Goal: Task Accomplishment & Management: Manage account settings

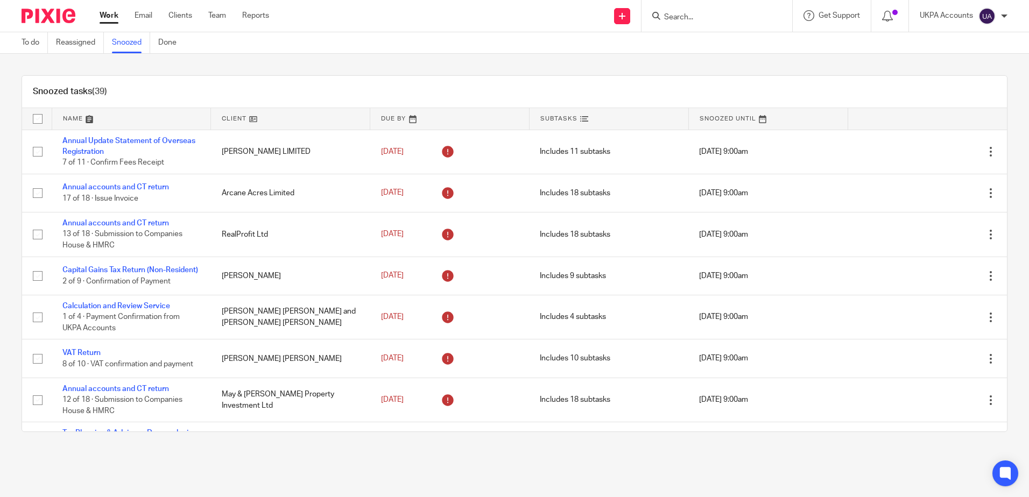
scroll to position [699, 0]
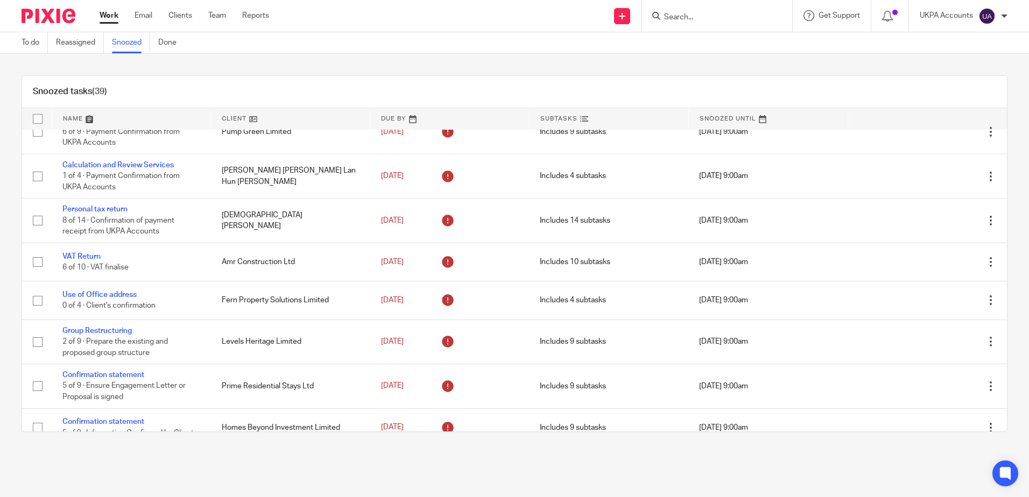
click at [693, 70] on div "Snoozed tasks (39) Name Client Due By Subtasks Snoozed Until Annual Update Stat…" at bounding box center [514, 254] width 1029 height 400
click at [830, 61] on div "Snoozed tasks (39) Name Client Due By Subtasks Snoozed Until Annual Update Stat…" at bounding box center [514, 254] width 1029 height 400
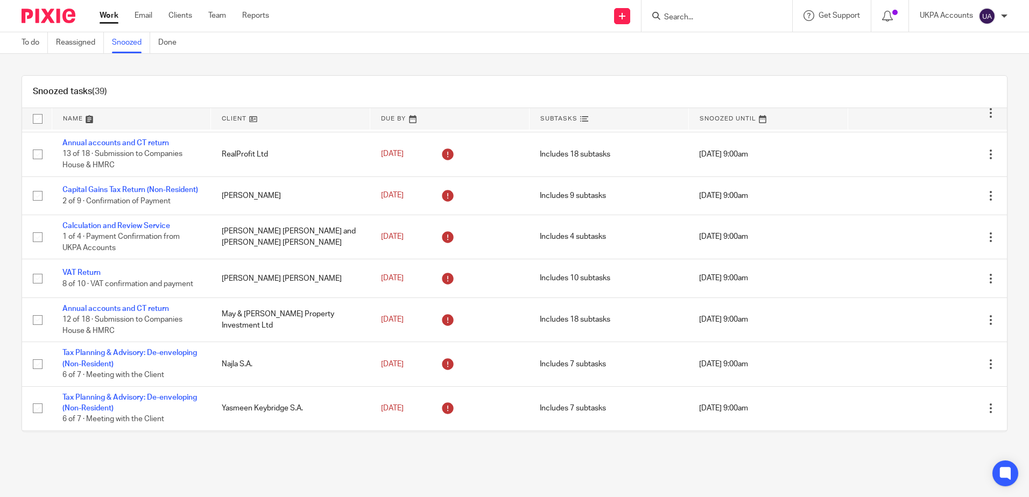
scroll to position [0, 0]
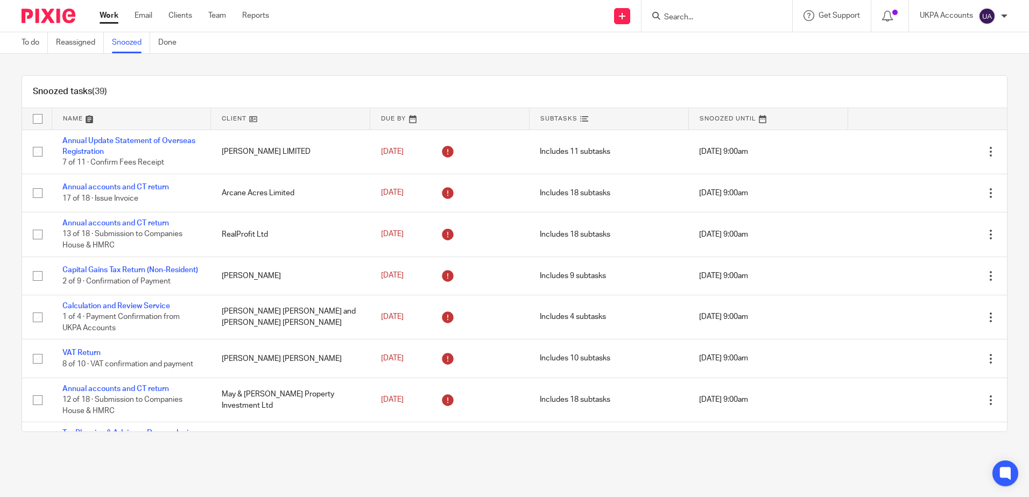
click at [670, 68] on div "Snoozed tasks (39) Name Client Due By Subtasks Snoozed Until Annual Update Stat…" at bounding box center [514, 254] width 1029 height 400
click at [732, 63] on div "Snoozed tasks (39) Name Client Due By Subtasks Snoozed Until Annual Update Stat…" at bounding box center [514, 254] width 1029 height 400
click at [717, 63] on div "Snoozed tasks (39) Name Client Due By Subtasks Snoozed Until Annual Update Stat…" at bounding box center [514, 254] width 1029 height 400
click at [715, 63] on div "Snoozed tasks (39) Name Client Due By Subtasks Snoozed Until Annual Update Stat…" at bounding box center [514, 254] width 1029 height 400
click at [176, 67] on div "Snoozed tasks (39) Name Client Due By Subtasks Snoozed Until Annual Update Stat…" at bounding box center [514, 254] width 1029 height 400
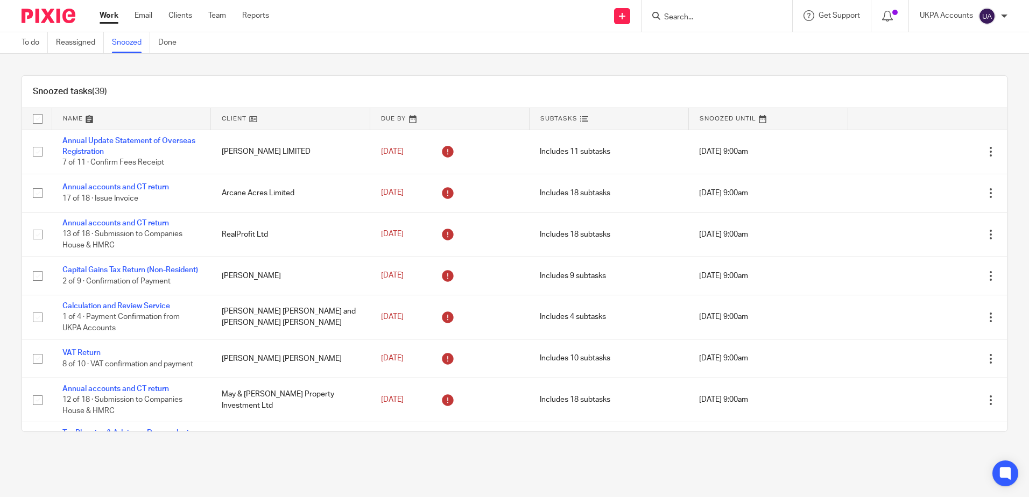
click at [175, 66] on div "Snoozed tasks (39) Name Client Due By Subtasks Snoozed Until Annual Update Stat…" at bounding box center [514, 254] width 1029 height 400
click at [123, 36] on link "Snoozed" at bounding box center [131, 42] width 38 height 21
click at [386, 66] on div "Snoozed tasks (39) Name Client Due By [PERSON_NAME] Snoozed Until Annual Update…" at bounding box center [514, 254] width 1029 height 400
click at [428, 65] on div "Snoozed tasks (39) Name Client Due By Subtasks Snoozed Until Annual Update Stat…" at bounding box center [514, 254] width 1029 height 400
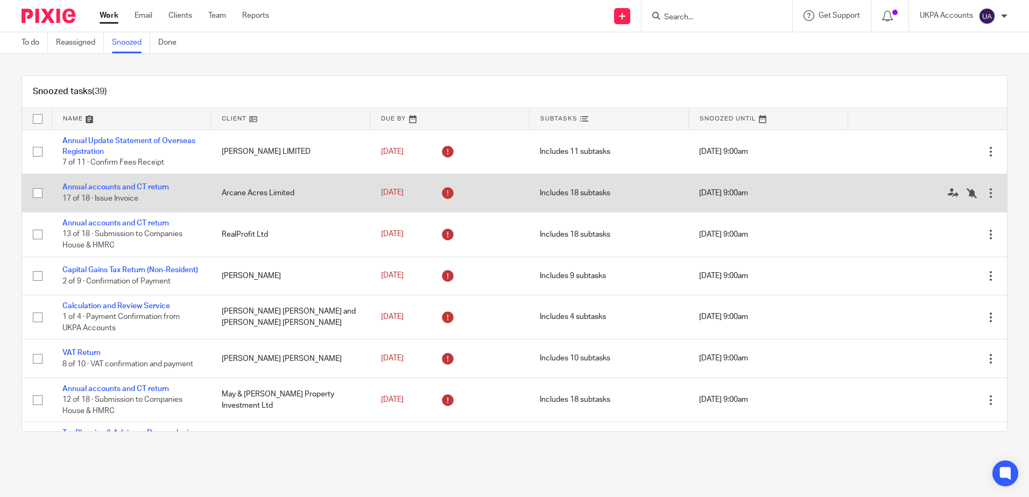
drag, startPoint x: 873, startPoint y: 58, endPoint x: 558, endPoint y: 211, distance: 350.6
click at [872, 58] on div "Snoozed tasks (39) Name Client Due By Subtasks Snoozed Until Annual Update Stat…" at bounding box center [514, 254] width 1029 height 400
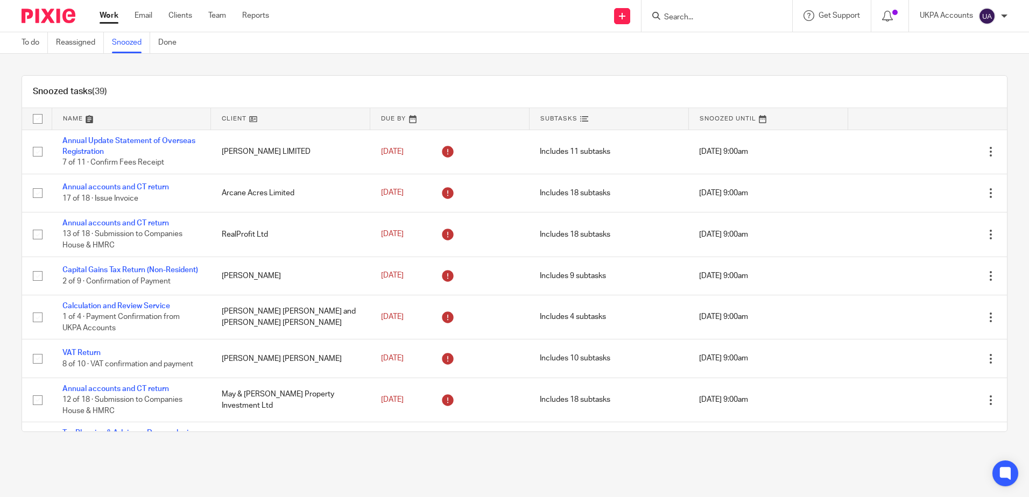
click at [606, 63] on div "Snoozed tasks (39) Name Client Due By Subtasks Snoozed Until Annual Update Stat…" at bounding box center [514, 254] width 1029 height 400
click at [616, 63] on div "Snoozed tasks (39) Name Client Due By Subtasks Snoozed Until Annual Update Stat…" at bounding box center [514, 254] width 1029 height 400
click at [783, 73] on div "Snoozed tasks (39) Name Client Due By Subtasks Snoozed Until Annual Update Stat…" at bounding box center [514, 254] width 1029 height 400
click at [770, 67] on div "Snoozed tasks (39) Name Client Due By Subtasks Snoozed Until Annual Update Stat…" at bounding box center [514, 254] width 1029 height 400
click at [879, 477] on main "To do Reassigned Snoozed Done Snoozed tasks (39) Name Client Due By Subtasks Sn…" at bounding box center [514, 248] width 1029 height 497
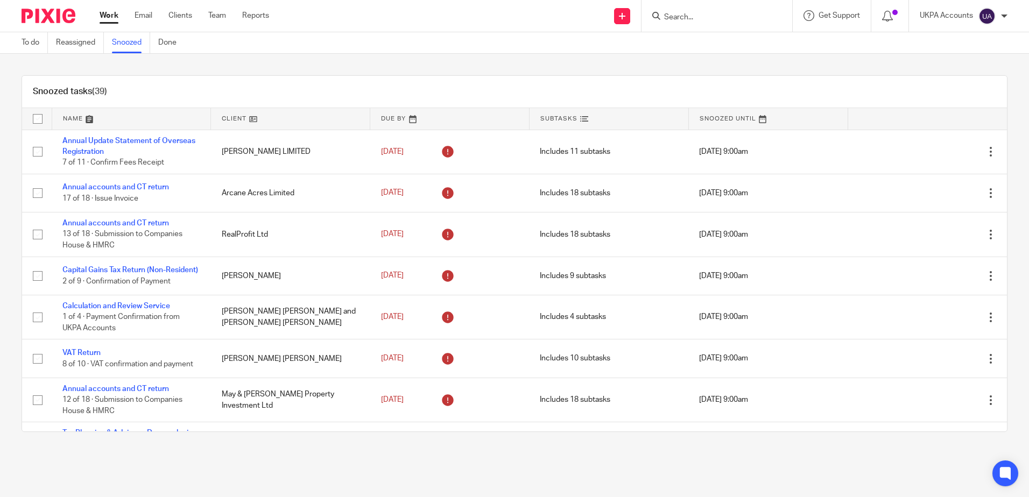
click at [831, 462] on main "To do Reassigned Snoozed Done Snoozed tasks (39) Name Client Due By Subtasks Sn…" at bounding box center [514, 248] width 1029 height 497
click at [639, 65] on div "Snoozed tasks (39) Name Client Due By Subtasks Snoozed Until Annual Update Stat…" at bounding box center [514, 254] width 1029 height 400
click at [486, 54] on div "Snoozed tasks (39) Name Client Due By Subtasks Snoozed Until Annual Update Stat…" at bounding box center [514, 254] width 1029 height 400
click at [750, 60] on div "Snoozed tasks (39) Name Client Due By Subtasks Snoozed Until Annual Update Stat…" at bounding box center [514, 254] width 1029 height 400
click at [835, 52] on div "To do Reassigned Snoozed Done" at bounding box center [514, 43] width 1029 height 22
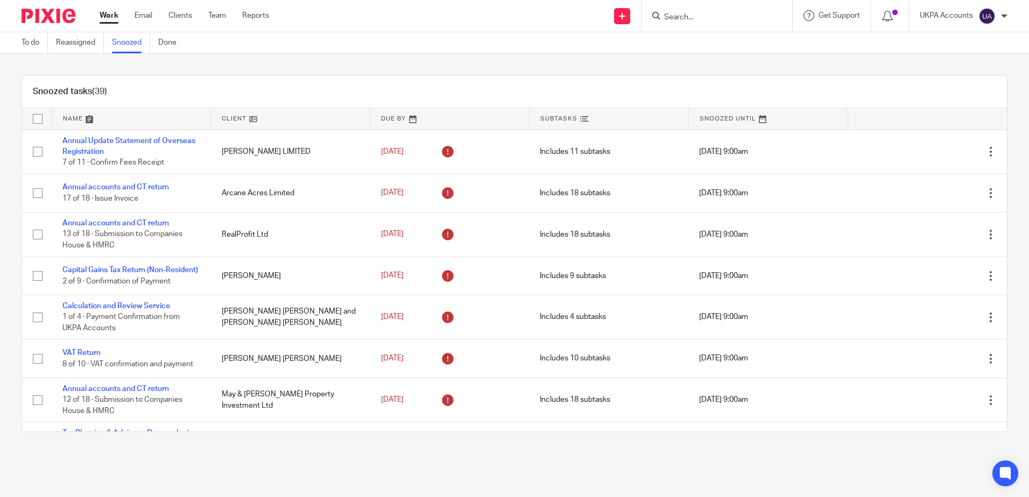
click at [767, 72] on div "Snoozed tasks (39) Name Client Due By Subtasks Snoozed Until Annual Update Stat…" at bounding box center [514, 254] width 1029 height 400
click at [492, 56] on div "Snoozed tasks (39) Name Client Due By Subtasks Snoozed Until Annual Update Stat…" at bounding box center [514, 254] width 1029 height 400
click at [476, 61] on div "Snoozed tasks (39) Name Client Due By Subtasks Snoozed Until Annual Update Stat…" at bounding box center [514, 254] width 1029 height 400
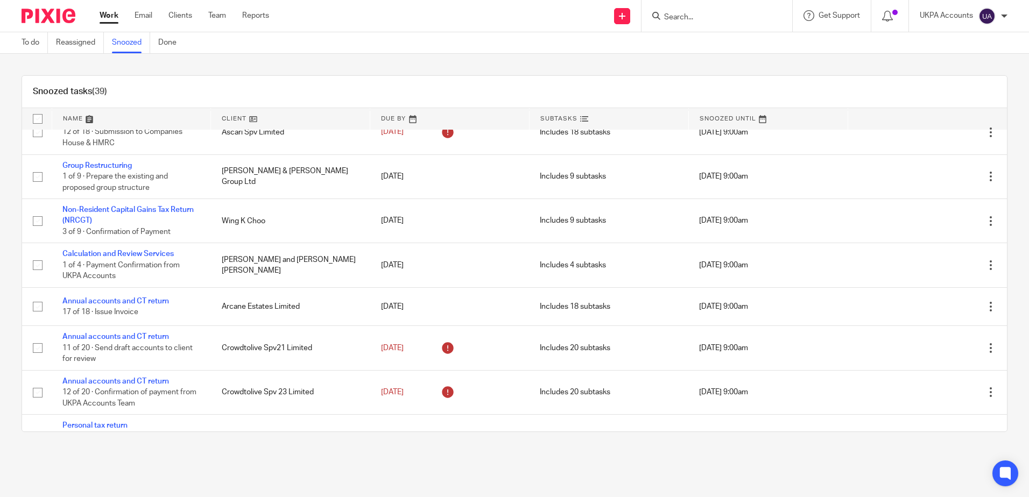
scroll to position [1391, 0]
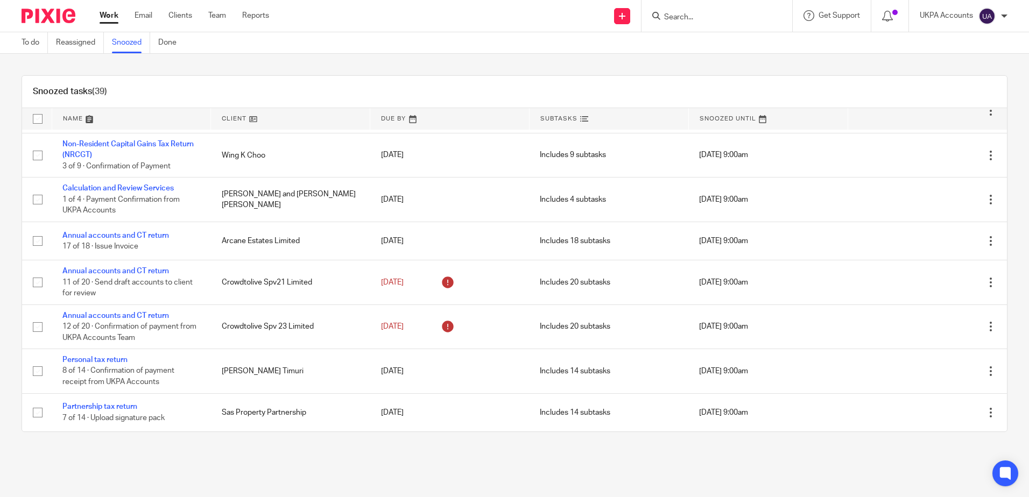
click at [459, 467] on main "To do Reassigned Snoozed Done Snoozed tasks (39) Name Client Due By Subtasks Sn…" at bounding box center [514, 248] width 1029 height 497
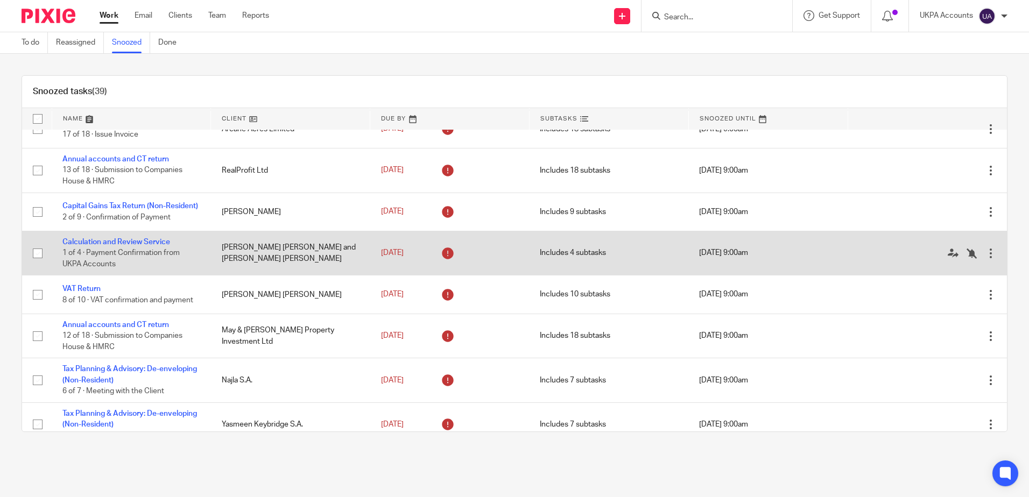
scroll to position [0, 0]
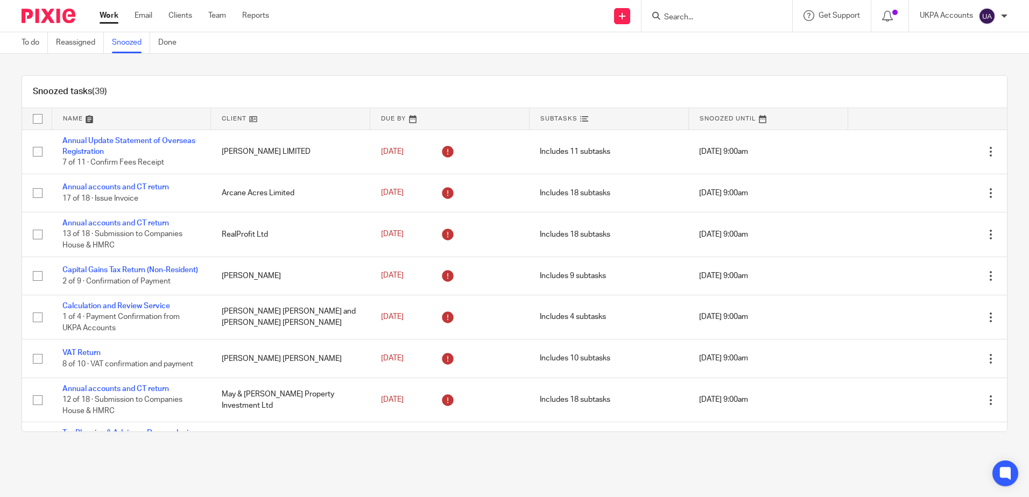
drag, startPoint x: 503, startPoint y: 60, endPoint x: 513, endPoint y: 70, distance: 14.8
click at [503, 60] on div "Snoozed tasks (39) Name Client Due By Subtasks Snoozed Until Annual Update Stat…" at bounding box center [514, 254] width 1029 height 400
click at [473, 63] on div "Snoozed tasks (39) Name Client Due By Subtasks Snoozed Until Annual Update Stat…" at bounding box center [514, 254] width 1029 height 400
click at [263, 59] on div "Snoozed tasks (39) Name Client Due By Subtasks Snoozed Until Annual Update Stat…" at bounding box center [514, 254] width 1029 height 400
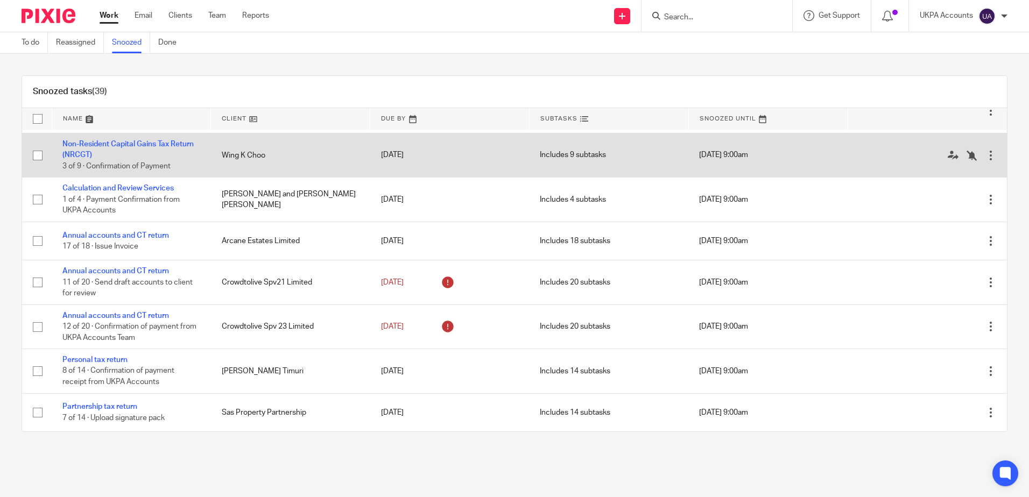
scroll to position [1391, 0]
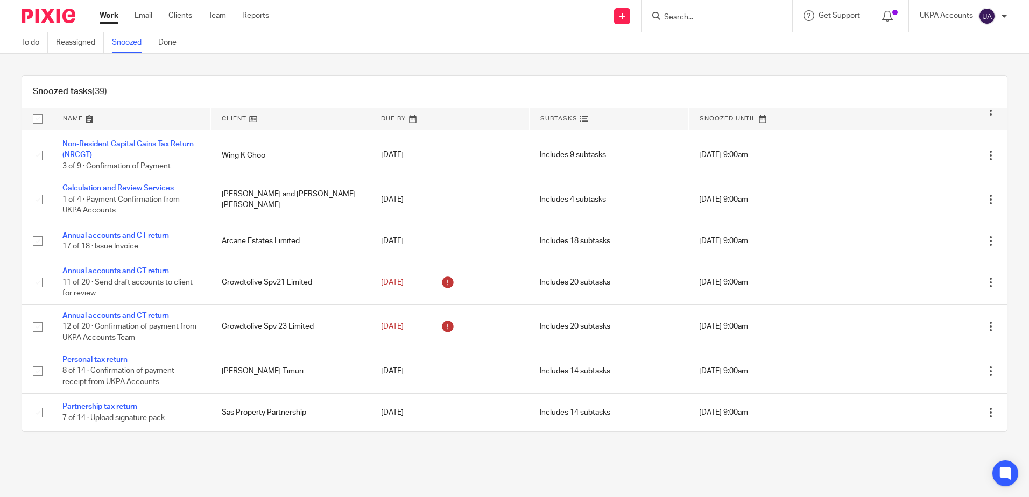
click at [478, 481] on main "To do Reassigned Snoozed Done Snoozed tasks (39) Name Client Due By Subtasks Sn…" at bounding box center [514, 248] width 1029 height 497
click at [371, 444] on div "Snoozed tasks (39) Name Client Due By Subtasks Snoozed Until Annual Update Stat…" at bounding box center [514, 254] width 1029 height 400
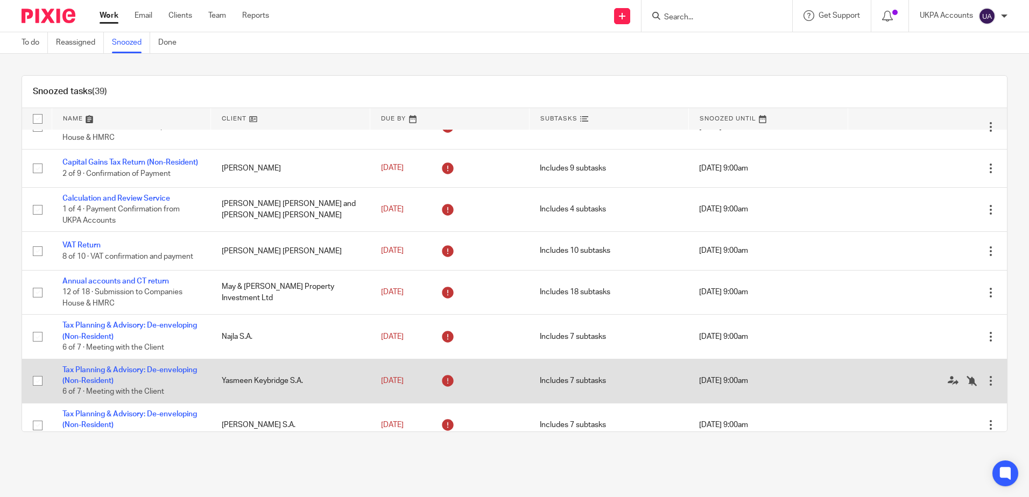
scroll to position [0, 0]
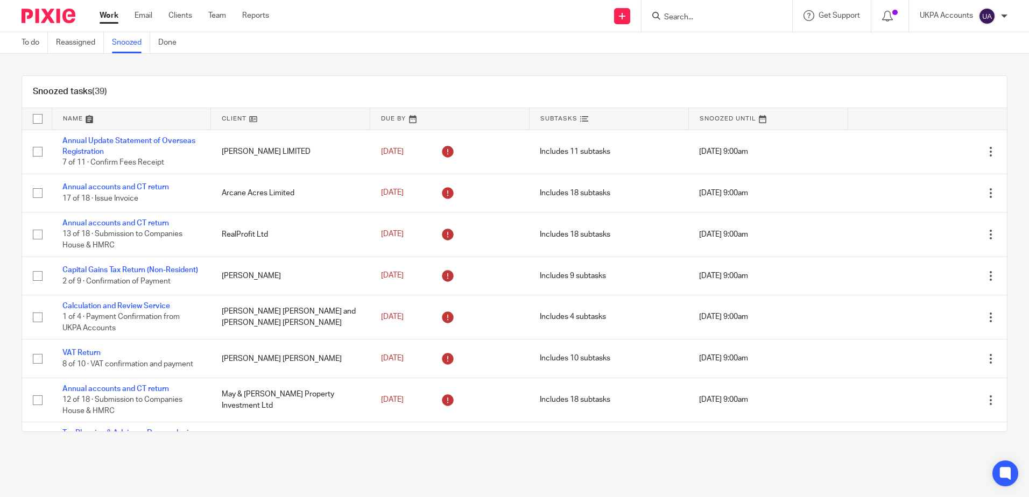
drag, startPoint x: 1008, startPoint y: 77, endPoint x: 967, endPoint y: 88, distance: 42.3
click at [1008, 77] on div "Snoozed tasks (39) Name Client Due By Subtasks Snoozed Until Annual Update Stat…" at bounding box center [514, 254] width 1029 height 400
click at [643, 66] on div "Snoozed tasks (39) Name Client Due By Subtasks Snoozed Until Annual Update Stat…" at bounding box center [514, 254] width 1029 height 400
click at [333, 68] on div "Snoozed tasks (39) Name Client Due By Subtasks Snoozed Until Annual Update Stat…" at bounding box center [514, 254] width 1029 height 400
drag, startPoint x: 1007, startPoint y: 71, endPoint x: 990, endPoint y: 86, distance: 22.9
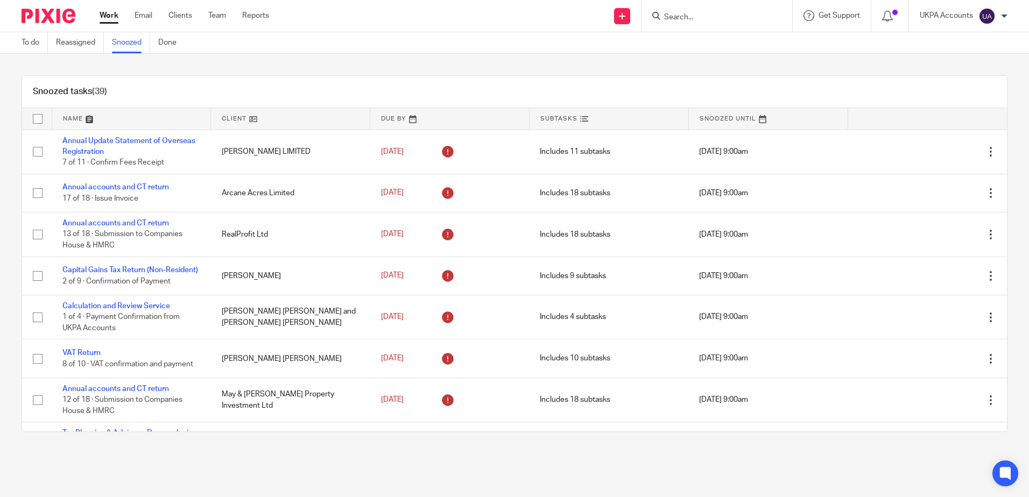
click at [1007, 71] on div "Snoozed tasks (39) Name Client Due By Subtasks Snoozed Until Annual Update Stat…" at bounding box center [514, 254] width 1029 height 400
click at [764, 65] on div "Snoozed tasks (39) Name Client Due By Subtasks Snoozed Until Annual Update Stat…" at bounding box center [514, 254] width 1029 height 400
click at [105, 9] on div "Work Email Clients Team Reports Work Email Clients Team Reports Settings" at bounding box center [187, 16] width 196 height 32
click at [118, 15] on link "Work" at bounding box center [109, 15] width 19 height 11
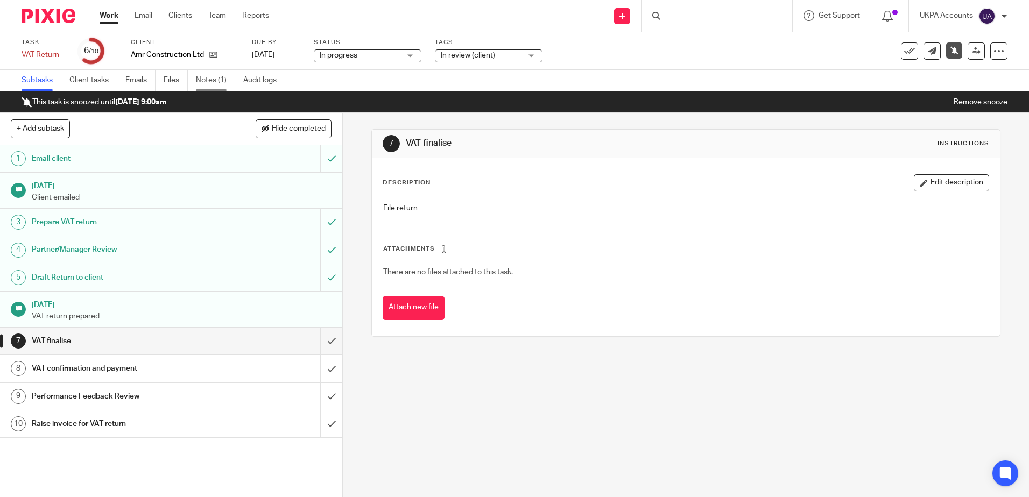
click at [221, 80] on link "Notes (1)" at bounding box center [215, 80] width 39 height 21
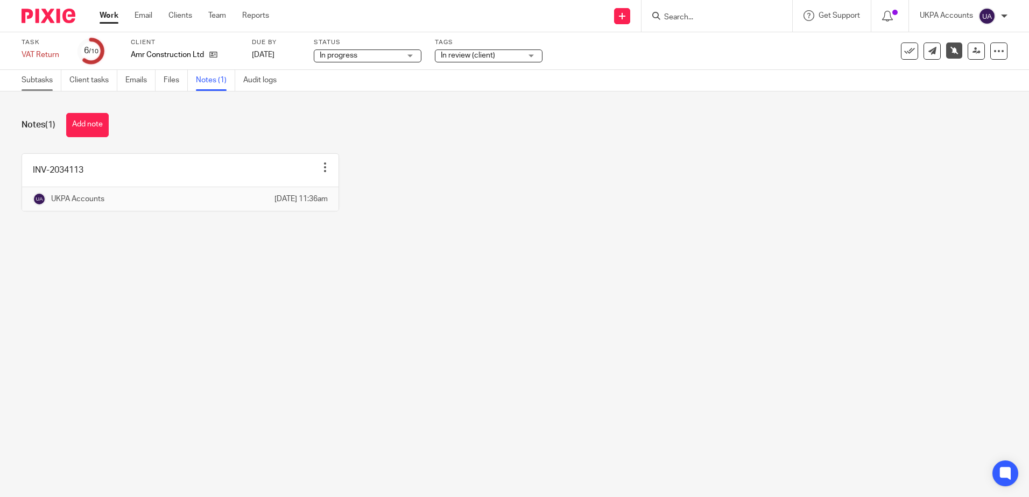
click at [38, 81] on link "Subtasks" at bounding box center [42, 80] width 40 height 21
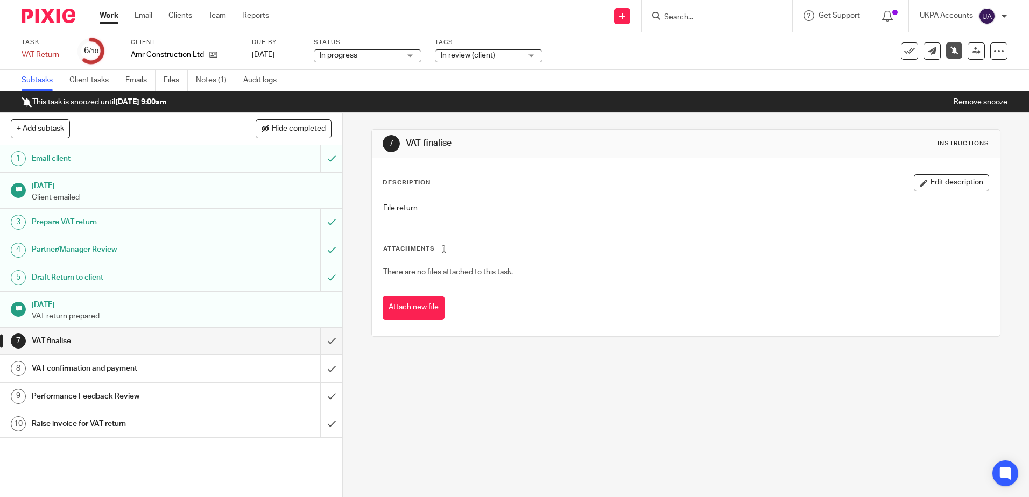
click at [563, 403] on div "7 VAT finalise Instructions Description Edit description File return Attachment…" at bounding box center [686, 305] width 686 height 384
click at [571, 388] on div "7 VAT finalise Instructions Description Edit description File return Attachment…" at bounding box center [686, 305] width 686 height 384
click at [502, 412] on div "7 VAT finalise Instructions Description Edit description File return Attachment…" at bounding box center [686, 305] width 686 height 384
click at [461, 393] on div "7 VAT finalise Instructions Description Edit description File return Attachment…" at bounding box center [686, 305] width 686 height 384
click at [419, 400] on div "7 VAT finalise Instructions Description Edit description File return Attachment…" at bounding box center [686, 305] width 686 height 384
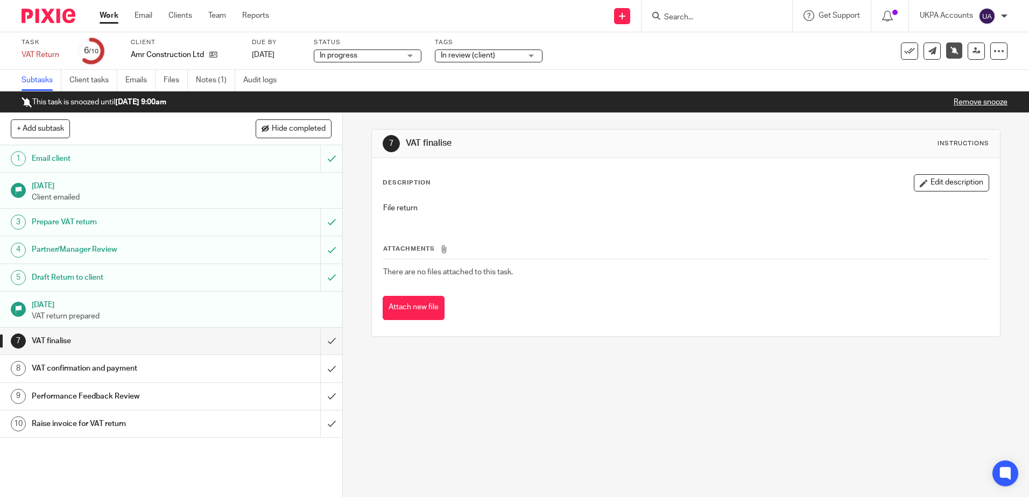
click at [481, 413] on div "7 VAT finalise Instructions Description Edit description File return Attachment…" at bounding box center [686, 305] width 686 height 384
click at [508, 386] on div "7 VAT finalise Instructions Description Edit description File return Attachment…" at bounding box center [686, 305] width 686 height 384
drag, startPoint x: 131, startPoint y: 53, endPoint x: 205, endPoint y: 51, distance: 74.3
click at [205, 51] on div "Amr Construction Ltd" at bounding box center [185, 54] width 108 height 11
click at [552, 353] on div "7 VAT finalise Instructions Description Edit description File return Attachment…" at bounding box center [686, 305] width 686 height 384
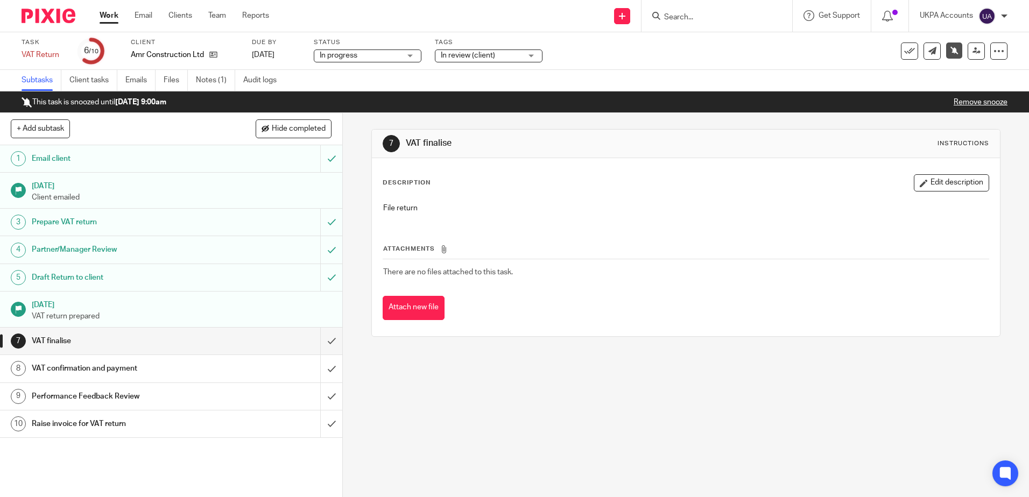
click at [506, 393] on div "7 VAT finalise Instructions Description Edit description File return Attachment…" at bounding box center [686, 305] width 686 height 384
click at [565, 393] on div "7 VAT finalise Instructions Description Edit description File return Attachment…" at bounding box center [686, 305] width 686 height 384
click at [524, 401] on div "7 VAT finalise Instructions Description Edit description File return Attachment…" at bounding box center [686, 305] width 686 height 384
click at [465, 412] on div "7 VAT finalise Instructions Description Edit description File return Attachment…" at bounding box center [686, 305] width 686 height 384
click at [441, 387] on div "7 VAT finalise Instructions Description Edit description File return Attachment…" at bounding box center [686, 305] width 686 height 384
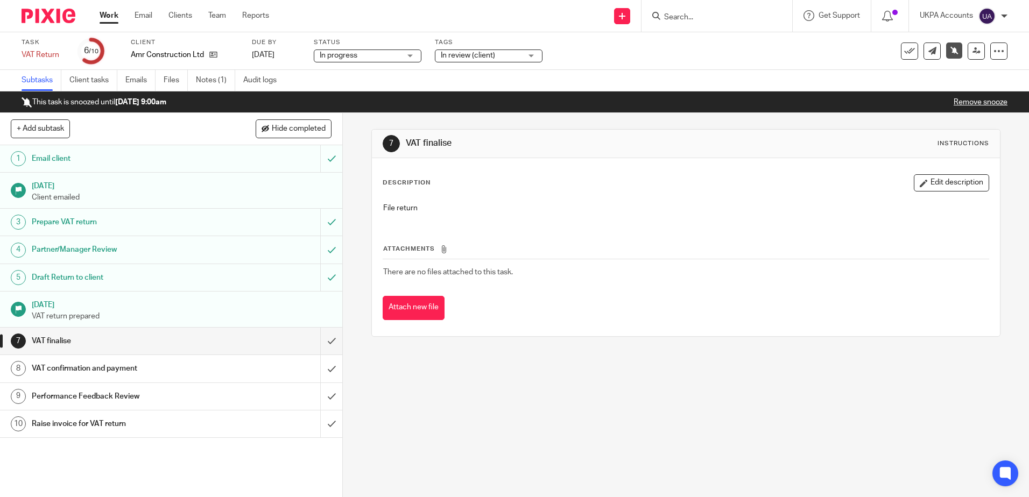
click at [556, 419] on div "7 VAT finalise Instructions Description Edit description File return Attachment…" at bounding box center [686, 305] width 686 height 384
click at [556, 410] on div "7 VAT finalise Instructions Description Edit description File return Attachment…" at bounding box center [686, 305] width 686 height 384
click at [529, 399] on div "7 VAT finalise Instructions Description Edit description File return Attachment…" at bounding box center [686, 305] width 686 height 384
click at [201, 78] on link "Notes (1)" at bounding box center [215, 80] width 39 height 21
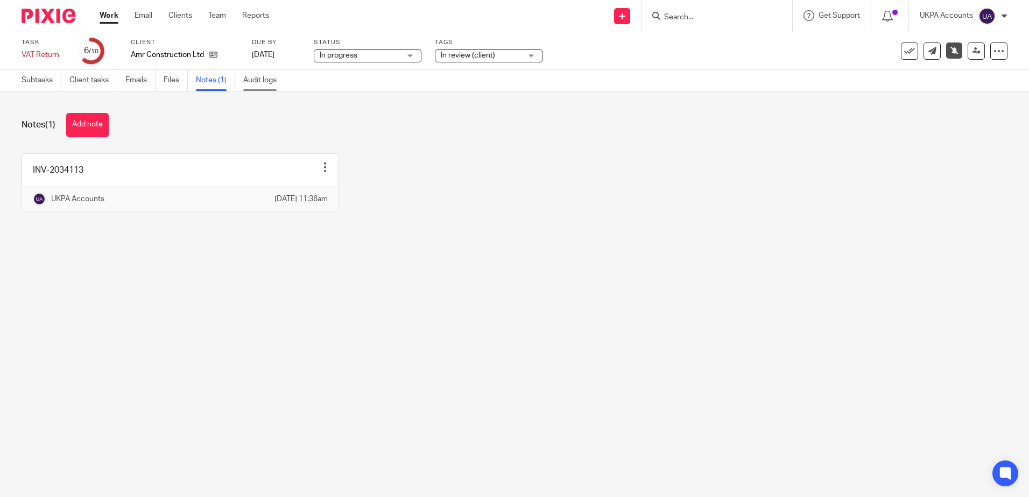
click at [257, 77] on link "Audit logs" at bounding box center [263, 80] width 41 height 21
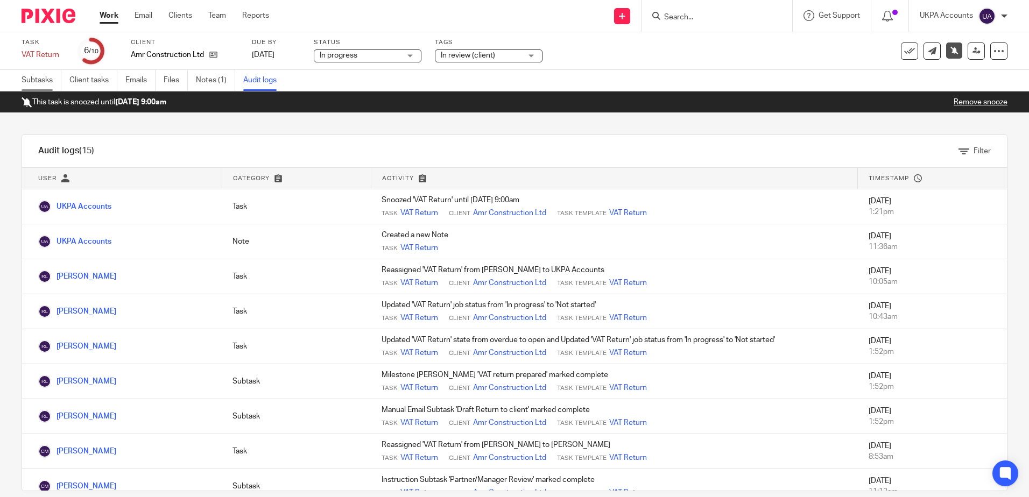
click at [48, 75] on link "Subtasks" at bounding box center [42, 80] width 40 height 21
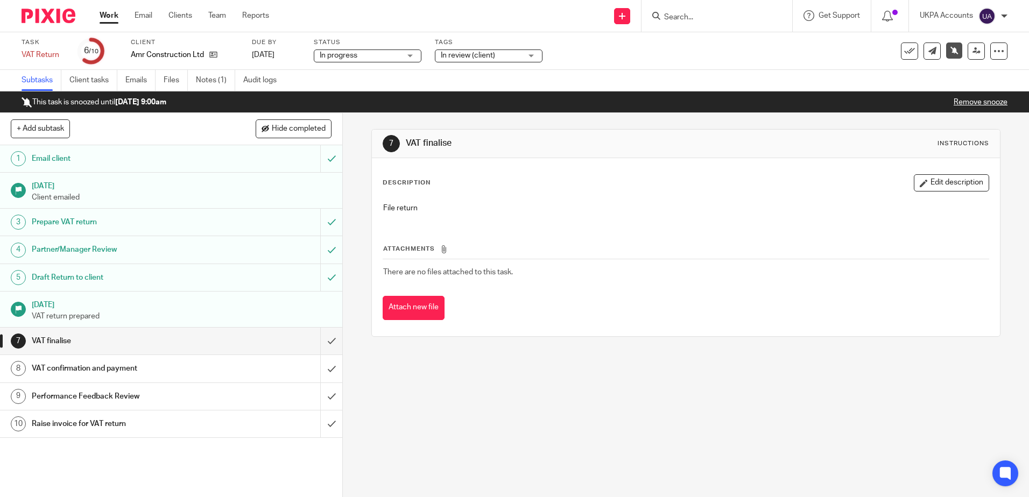
click at [521, 388] on div "7 VAT finalise Instructions Description Edit description File return Attachment…" at bounding box center [686, 305] width 686 height 384
click at [654, 469] on div "7 VAT finalise Instructions Description Edit description File return Attachment…" at bounding box center [686, 305] width 686 height 384
click at [563, 442] on div "7 VAT finalise Instructions Description Edit description File return Attachment…" at bounding box center [686, 305] width 686 height 384
click at [560, 432] on div "7 VAT finalise Instructions Description Edit description File return Attachment…" at bounding box center [686, 305] width 686 height 384
click at [536, 394] on div "7 VAT finalise Instructions Description Edit description File return Attachment…" at bounding box center [686, 305] width 686 height 384
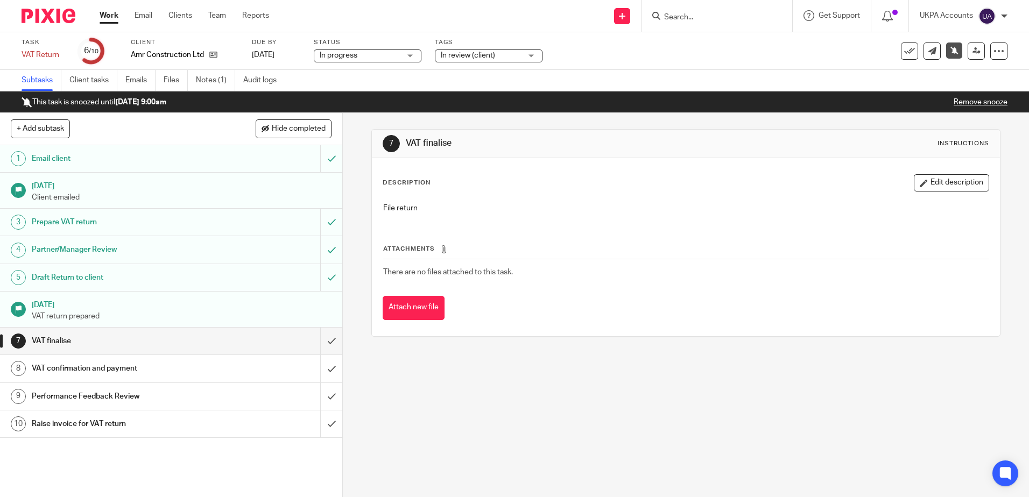
click at [630, 380] on div "7 VAT finalise Instructions Description Edit description File return Attachment…" at bounding box center [686, 305] width 686 height 384
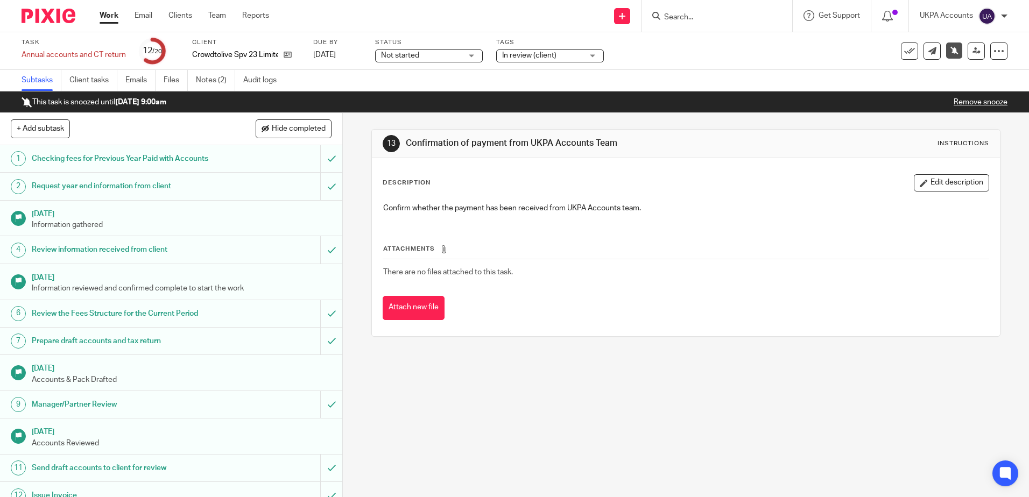
drag, startPoint x: 525, startPoint y: 384, endPoint x: 505, endPoint y: 382, distance: 20.0
click at [520, 386] on div "13 Confirmation of payment from UKPA Accounts Team Instructions Description Edi…" at bounding box center [686, 305] width 686 height 384
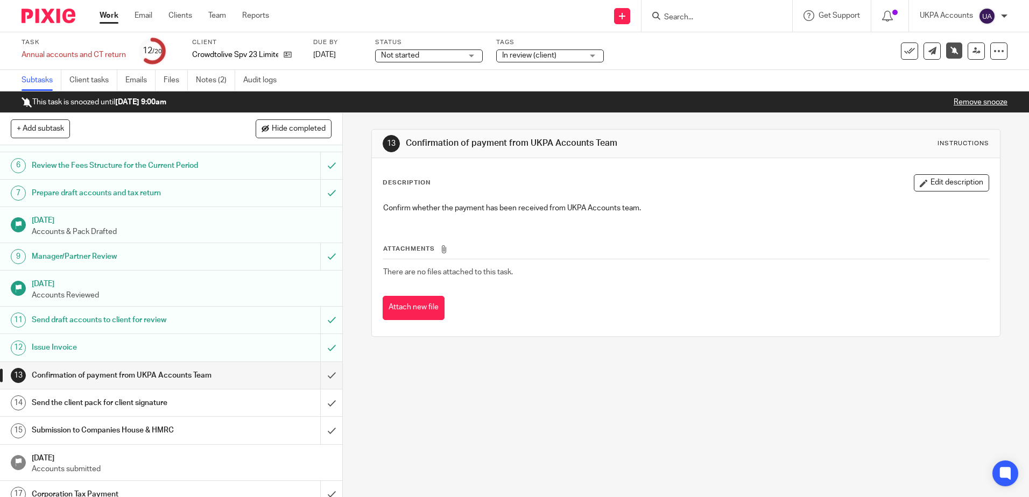
scroll to position [253, 0]
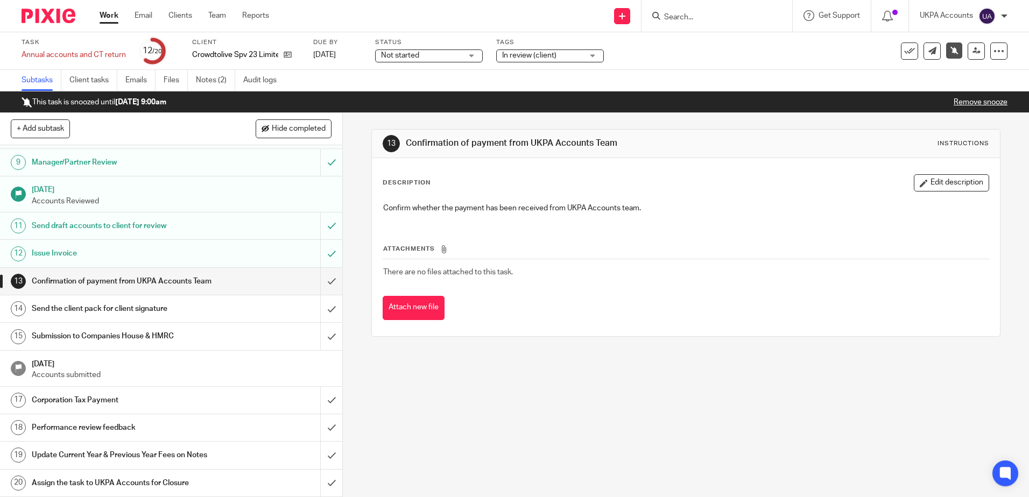
drag, startPoint x: 556, startPoint y: 452, endPoint x: 511, endPoint y: 397, distance: 71.5
click at [556, 448] on div "13 Confirmation of payment from UKPA Accounts Team Instructions Description Edi…" at bounding box center [686, 305] width 686 height 384
click at [464, 390] on div "13 Confirmation of payment from UKPA Accounts Team Instructions Description Edi…" at bounding box center [686, 305] width 686 height 384
click at [635, 406] on div "13 Confirmation of payment from UKPA Accounts Team Instructions Description Edi…" at bounding box center [686, 305] width 686 height 384
click at [681, 393] on div "13 Confirmation of payment from UKPA Accounts Team Instructions Description Edi…" at bounding box center [686, 305] width 686 height 384
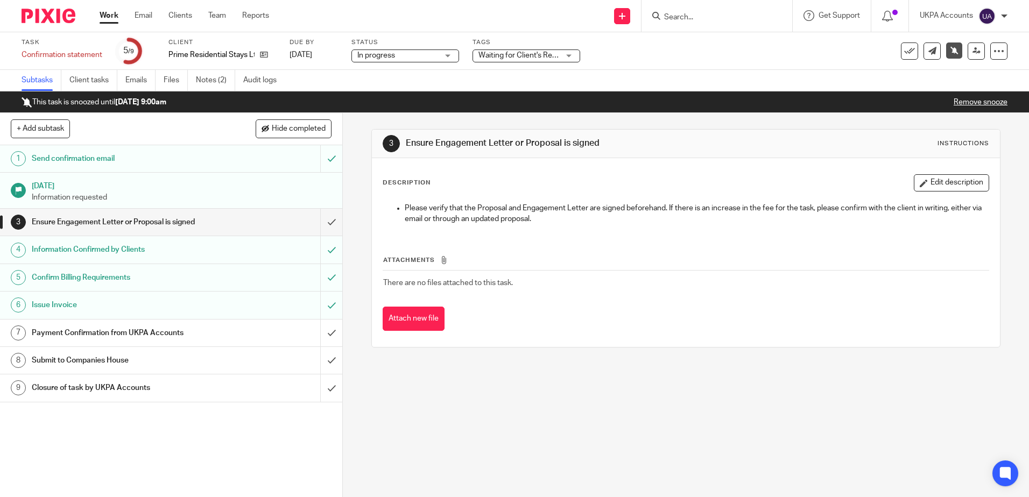
click at [522, 420] on div "3 Ensure Engagement Letter or Proposal is signed Instructions Description Edit …" at bounding box center [686, 305] width 686 height 384
click at [552, 424] on div "3 Ensure Engagement Letter or Proposal is signed Instructions Description Edit …" at bounding box center [686, 305] width 686 height 384
click at [466, 418] on div "3 Ensure Engagement Letter or Proposal is signed Instructions Description Edit …" at bounding box center [686, 305] width 686 height 384
click at [465, 393] on div "3 Ensure Engagement Letter or Proposal is signed Instructions Description Edit …" at bounding box center [686, 305] width 686 height 384
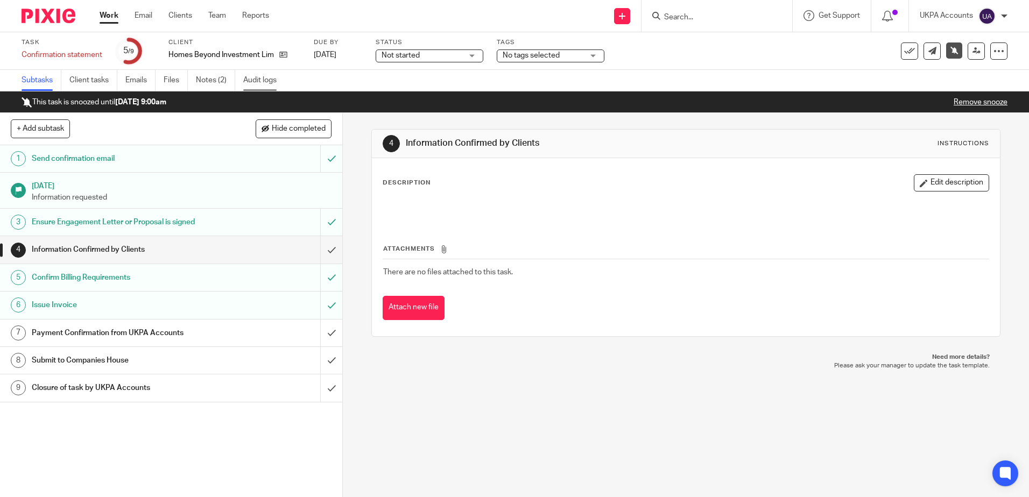
click at [253, 77] on link "Audit logs" at bounding box center [263, 80] width 41 height 21
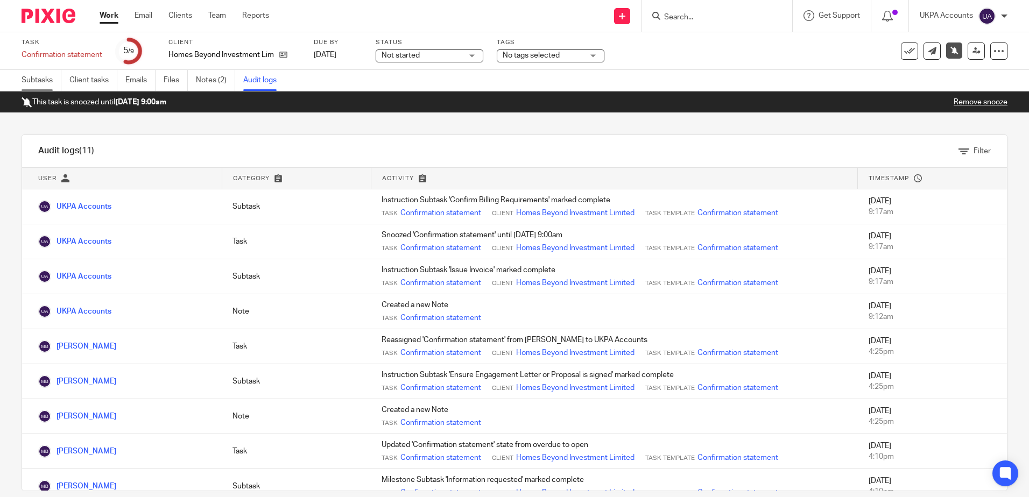
click at [56, 75] on link "Subtasks" at bounding box center [42, 80] width 40 height 21
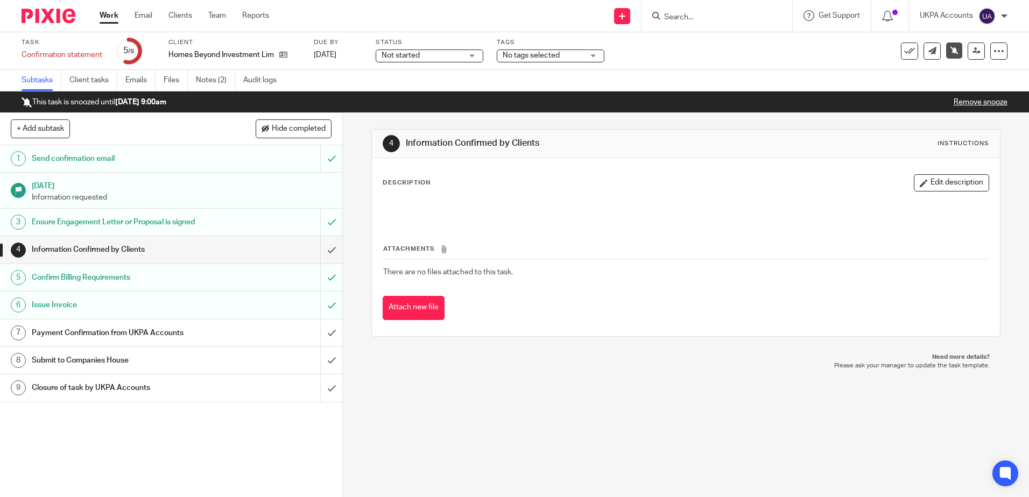
click at [619, 399] on div "4 Information Confirmed by Clients Instructions Description Edit description At…" at bounding box center [686, 305] width 686 height 384
click at [648, 375] on div "4 Information Confirmed by Clients Instructions Description Edit description At…" at bounding box center [686, 305] width 686 height 384
click at [724, 402] on div "4 Information Confirmed by Clients Instructions Description Edit description At…" at bounding box center [686, 305] width 686 height 384
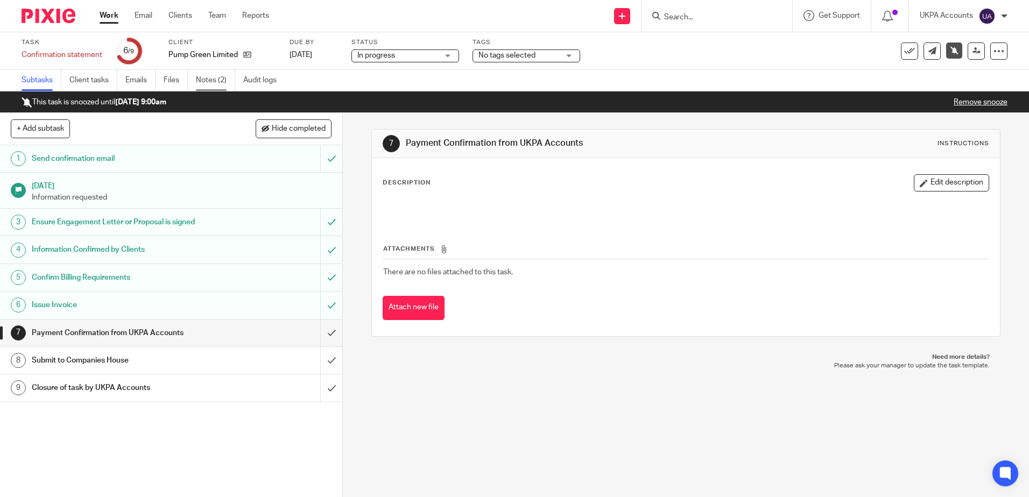
drag, startPoint x: 214, startPoint y: 62, endPoint x: 213, endPoint y: 84, distance: 21.5
click at [214, 62] on div "Client Pump Green Limited" at bounding box center [222, 51] width 108 height 26
click at [214, 85] on link "Notes (2)" at bounding box center [215, 80] width 39 height 21
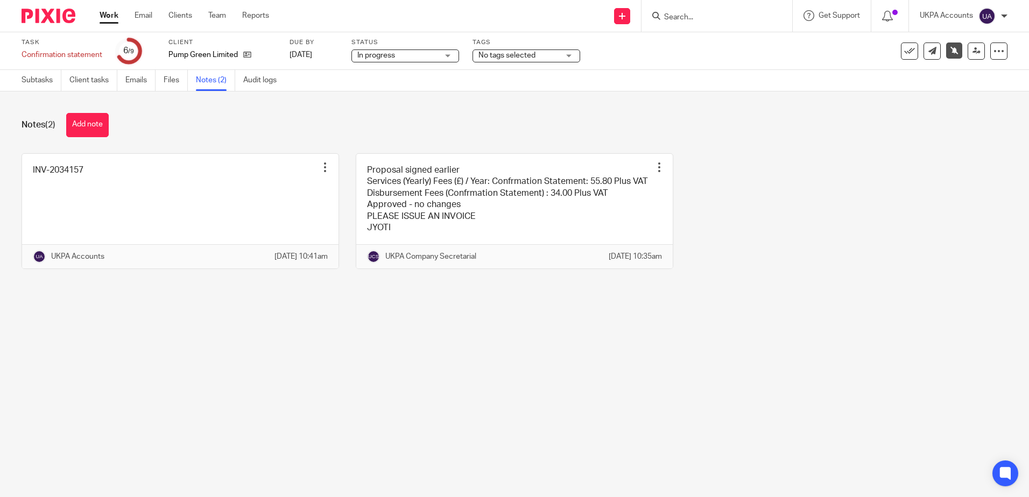
click at [234, 405] on main "Task Confirmation statement Save Confirmation statement 6 /9 Client Pump Green …" at bounding box center [514, 248] width 1029 height 497
click at [346, 389] on main "Task Confirmation statement Save Confirmation statement 6 /9 Client Pump Green …" at bounding box center [514, 248] width 1029 height 497
click at [309, 430] on main "Task Confirmation statement Save Confirmation statement 6 /9 Client Pump Green …" at bounding box center [514, 248] width 1029 height 497
click at [428, 408] on main "Task Confirmation statement Save Confirmation statement 6 /9 Client Pump Green …" at bounding box center [514, 248] width 1029 height 497
click at [402, 348] on main "Task Confirmation statement Save Confirmation statement 6 /9 Client Pump Green …" at bounding box center [514, 248] width 1029 height 497
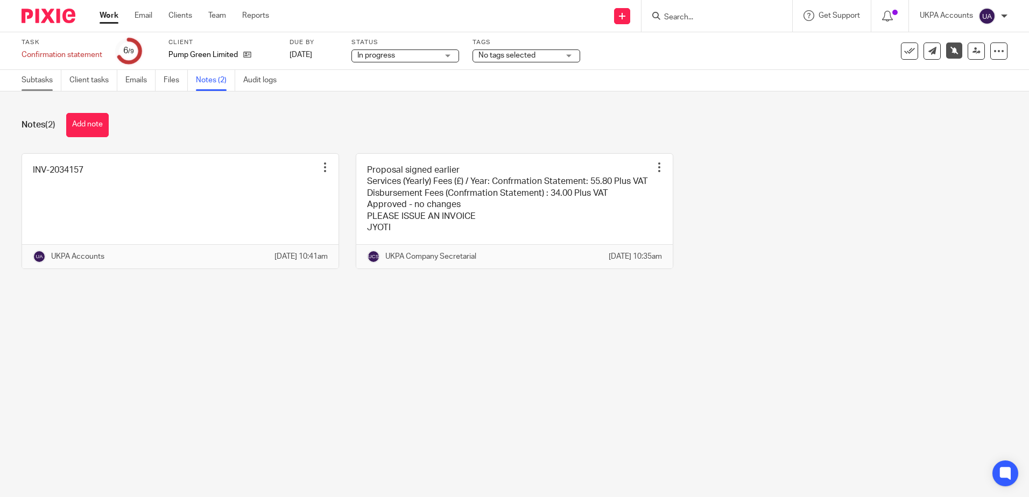
click at [38, 84] on link "Subtasks" at bounding box center [42, 80] width 40 height 21
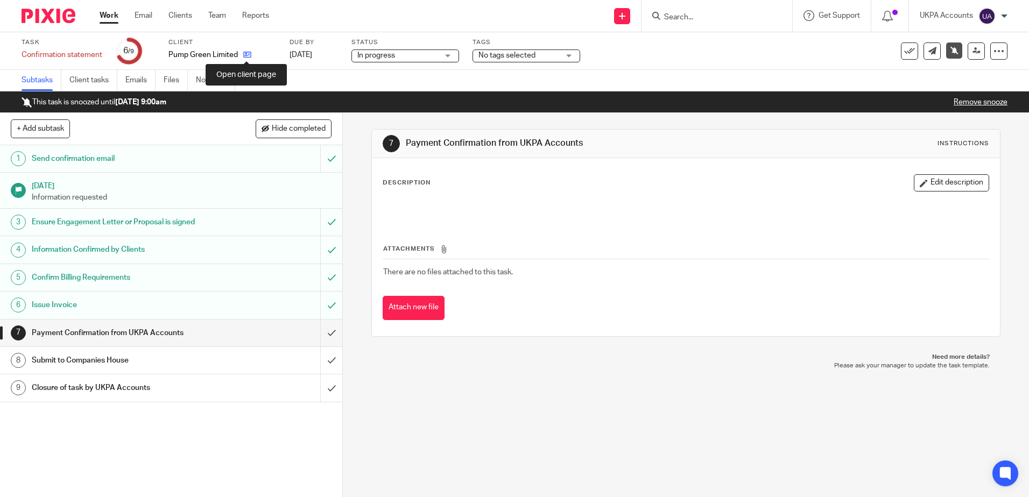
click at [244, 53] on icon at bounding box center [247, 55] width 8 height 8
click at [538, 441] on div "7 Payment Confirmation from UKPA Accounts Instructions Description Edit descrip…" at bounding box center [686, 305] width 686 height 384
click at [461, 437] on div "7 Payment Confirmation from UKPA Accounts Instructions Description Edit descrip…" at bounding box center [686, 305] width 686 height 384
click at [996, 225] on div "7 Payment Confirmation from UKPA Accounts Instructions Description Edit descrip…" at bounding box center [686, 305] width 686 height 384
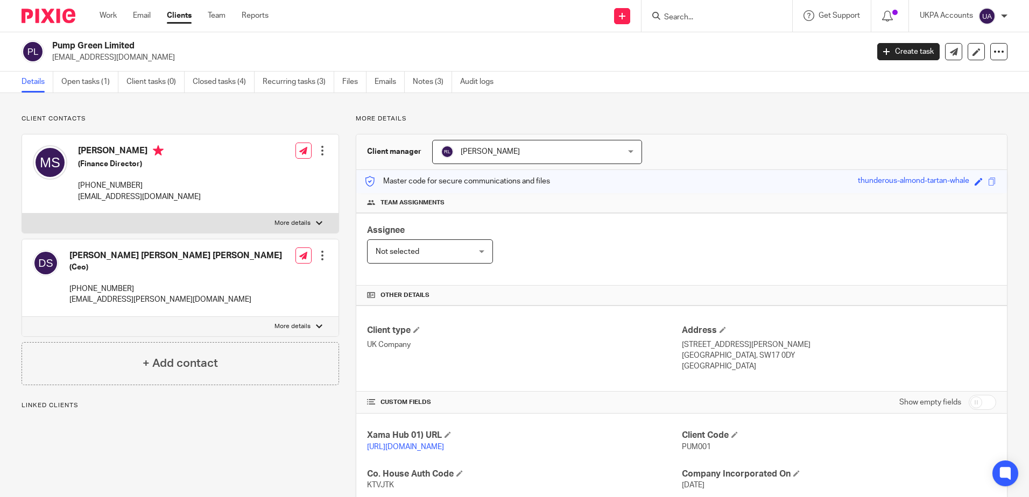
scroll to position [197, 0]
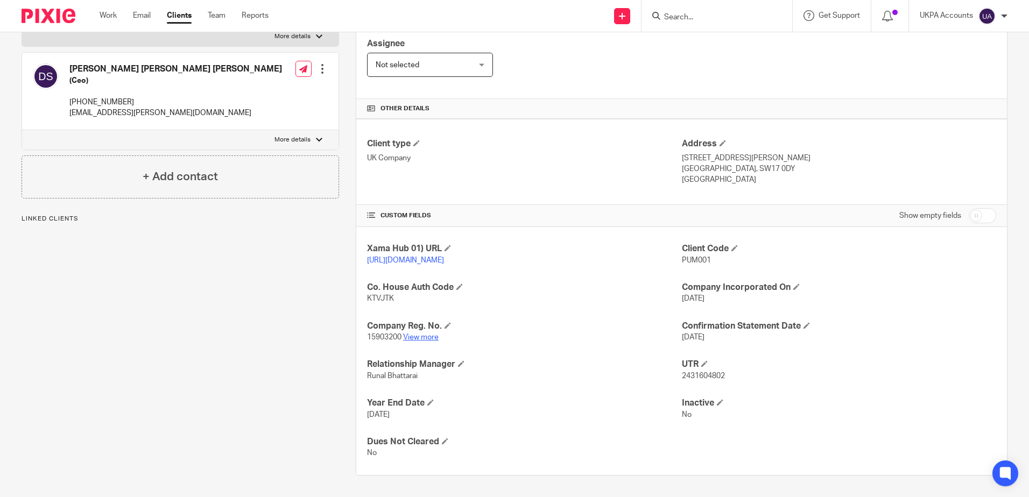
click at [412, 343] on p "15903200 View more" at bounding box center [524, 337] width 314 height 11
click at [413, 337] on link "View more" at bounding box center [421, 338] width 36 height 8
drag, startPoint x: 232, startPoint y: 386, endPoint x: 278, endPoint y: 358, distance: 52.9
click at [233, 386] on div "Client contacts [PERSON_NAME] [PERSON_NAME] [PERSON_NAME] (Ceo) [PHONE_NUMBER] …" at bounding box center [172, 202] width 334 height 548
click at [154, 382] on div "Client contacts [PERSON_NAME] [PERSON_NAME] [PERSON_NAME] (Ceo) [PHONE_NUMBER] …" at bounding box center [172, 202] width 334 height 548
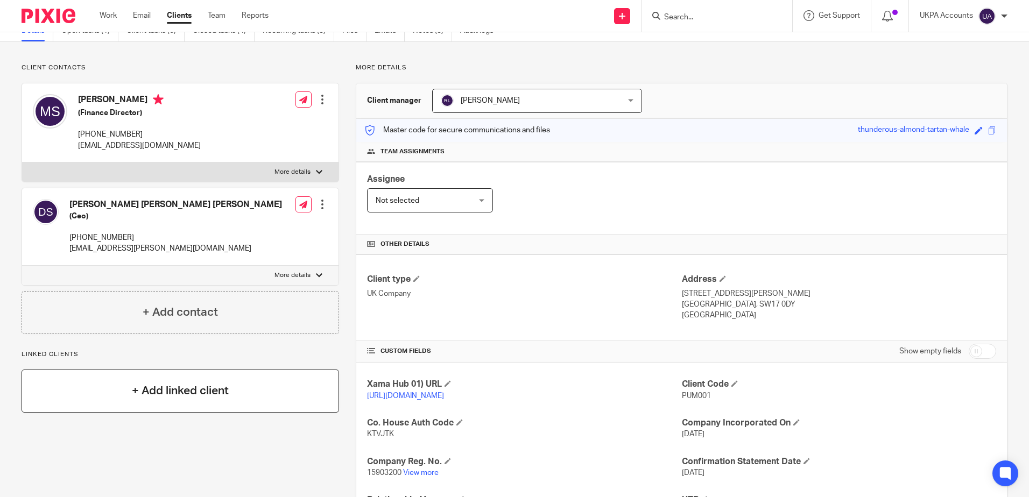
scroll to position [0, 0]
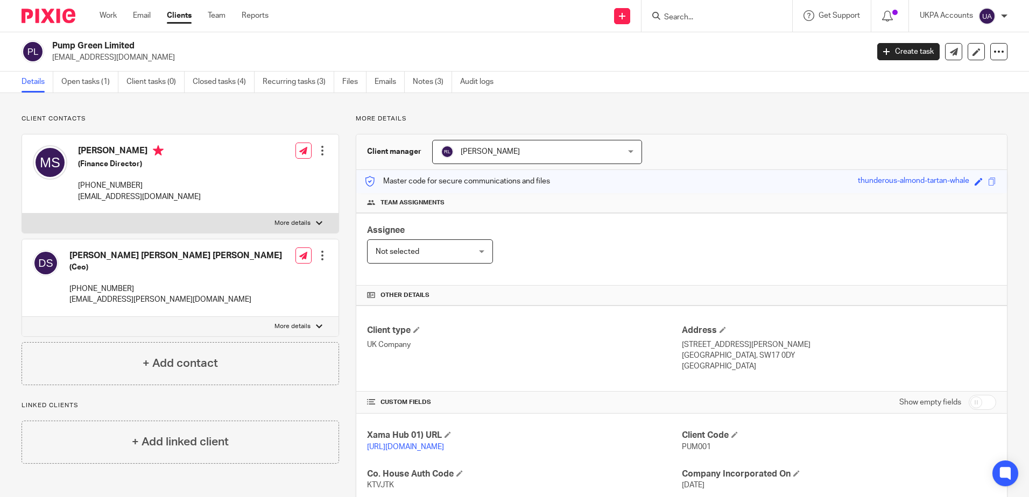
click at [500, 112] on div "Client contacts [PERSON_NAME] [PERSON_NAME] [PERSON_NAME] (Ceo) [PHONE_NUMBER] …" at bounding box center [514, 388] width 1029 height 591
click at [493, 109] on div "Client contacts [PERSON_NAME] [PERSON_NAME] [PERSON_NAME] (Ceo) [PHONE_NUMBER] …" at bounding box center [514, 388] width 1029 height 591
click at [411, 115] on p "More details" at bounding box center [682, 119] width 652 height 9
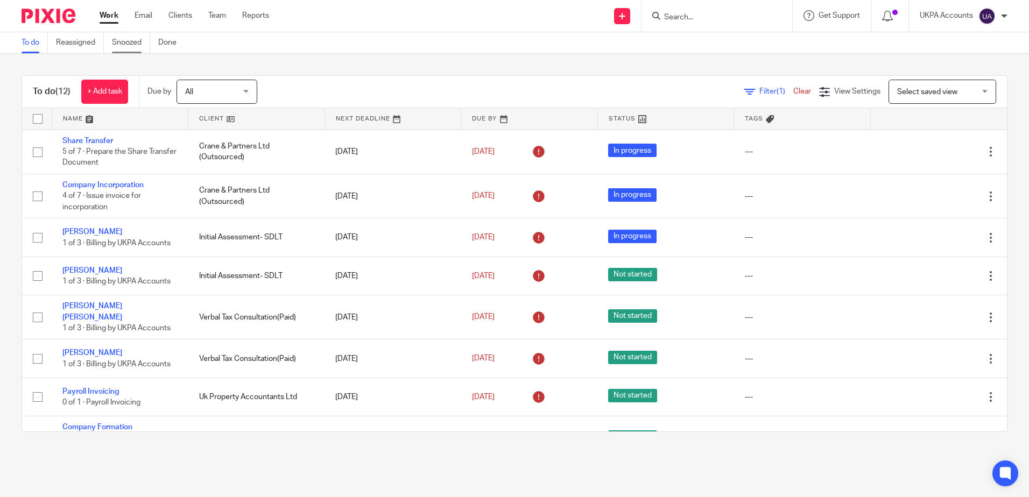
click at [131, 52] on link "Snoozed" at bounding box center [131, 42] width 38 height 21
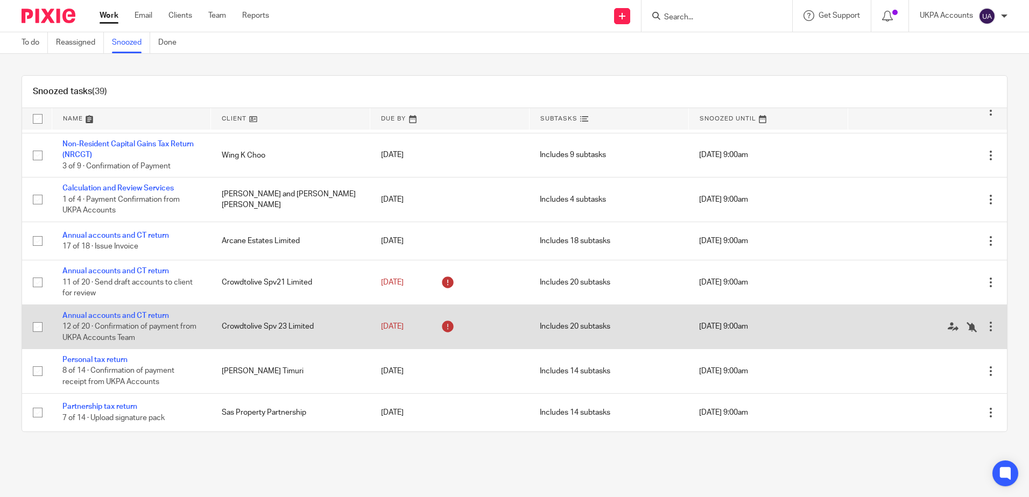
scroll to position [1068, 0]
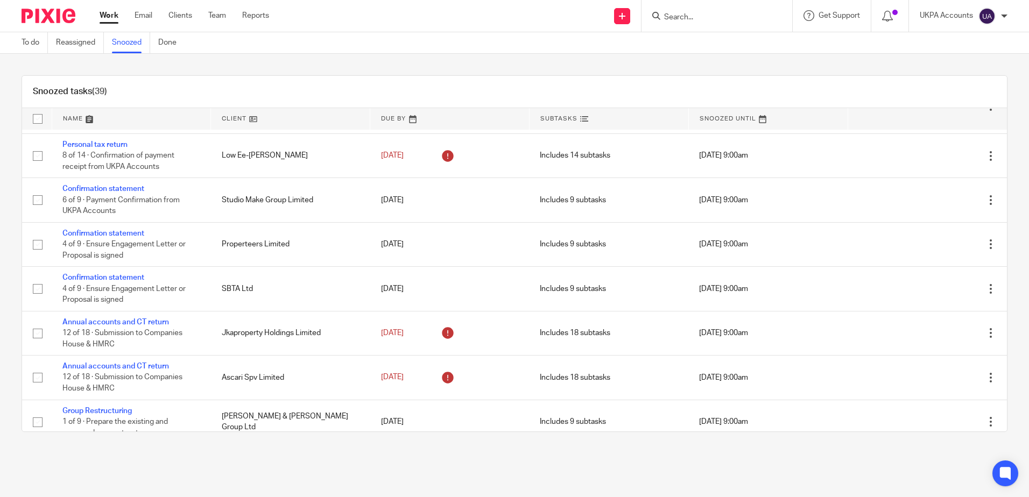
click at [114, 44] on link "Snoozed" at bounding box center [131, 42] width 38 height 21
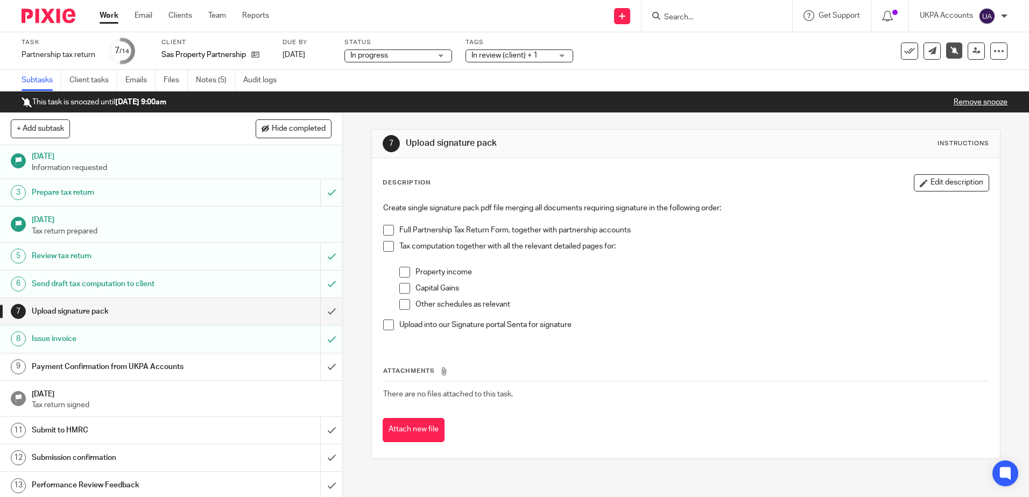
scroll to position [60, 0]
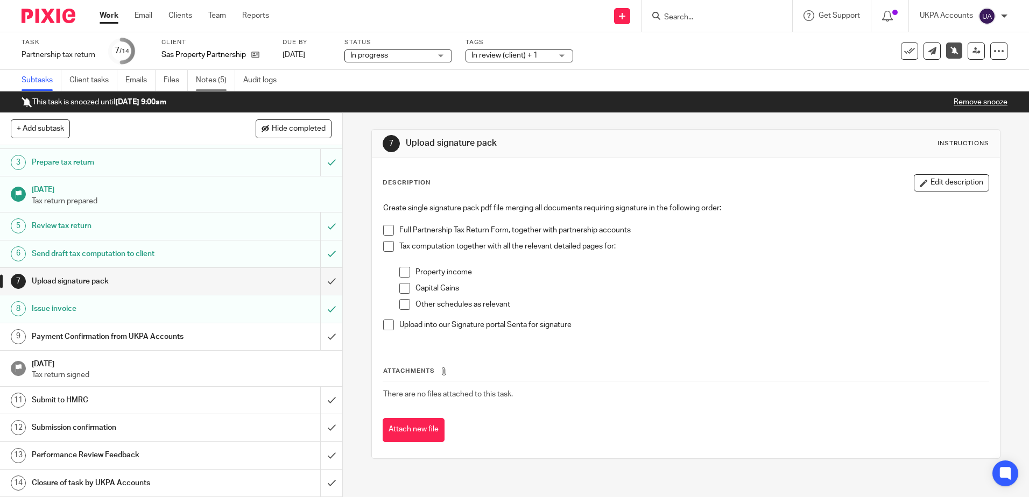
click at [213, 74] on link "Notes (5)" at bounding box center [215, 80] width 39 height 21
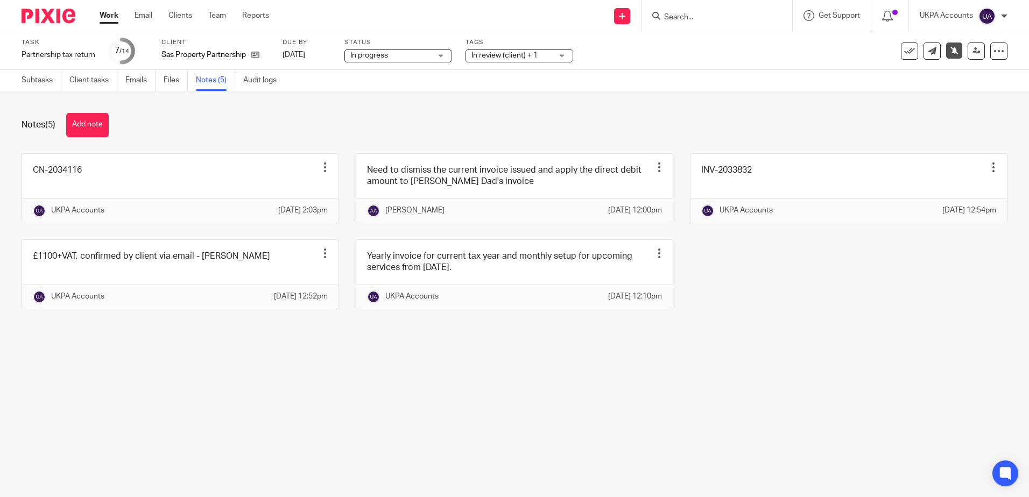
click at [401, 433] on main "Task Partnership tax return Save Partnership tax return 7 /14 Client Sas Proper…" at bounding box center [514, 248] width 1029 height 497
click at [381, 416] on main "Task Partnership tax return Save Partnership tax return 7 /14 Client Sas Proper…" at bounding box center [514, 248] width 1029 height 497
click at [796, 321] on div "CN-2034116 Edit note Delete note UKPA Accounts [DATE] 2:03pm Need to dismiss th…" at bounding box center [506, 239] width 1002 height 172
click at [274, 414] on main "Task Partnership tax return Save Partnership tax return 7 /14 Client Sas Proper…" at bounding box center [514, 248] width 1029 height 497
click at [181, 391] on main "Task Partnership tax return Save Partnership tax return 7 /14 Client Sas Proper…" at bounding box center [514, 248] width 1029 height 497
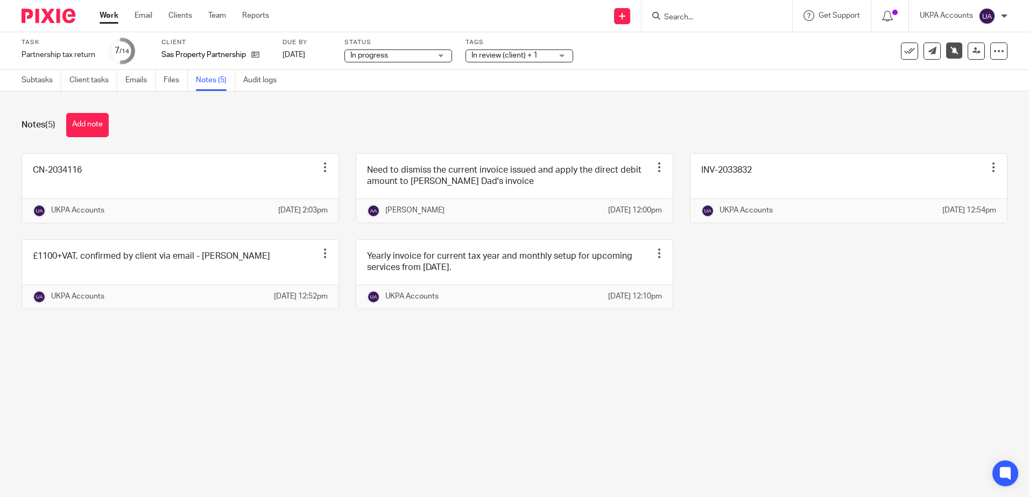
click at [257, 457] on main "Task Partnership tax return Save Partnership tax return 7 /14 Client Sas Proper…" at bounding box center [514, 248] width 1029 height 497
click at [23, 84] on link "Subtasks" at bounding box center [42, 80] width 40 height 21
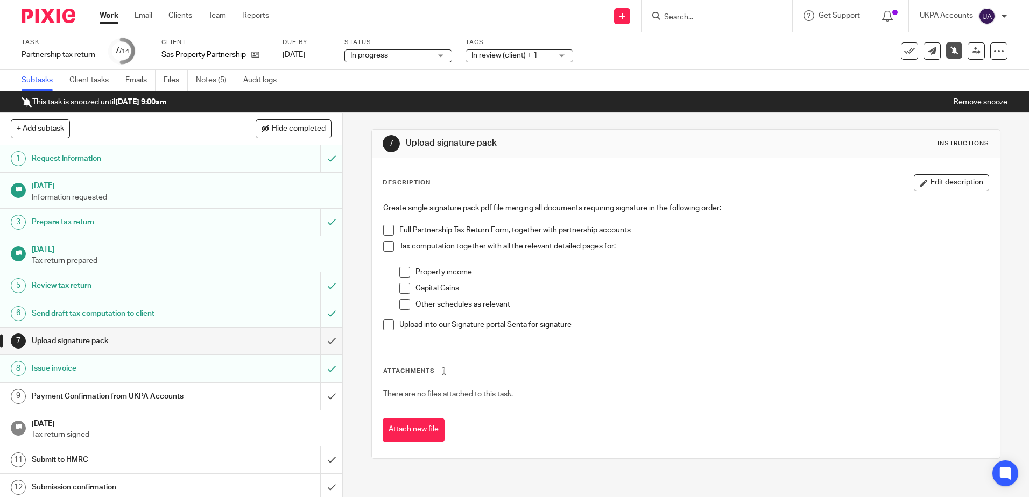
scroll to position [60, 0]
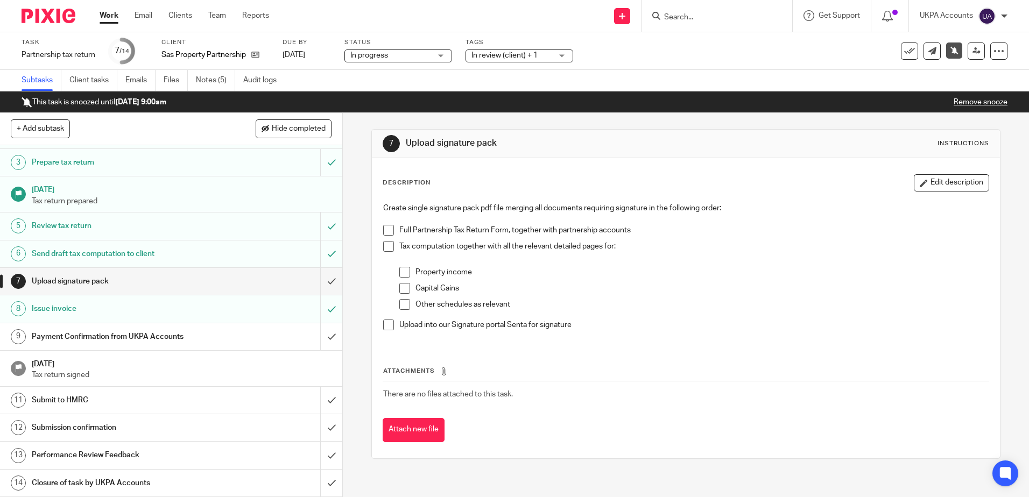
click at [972, 100] on link "Remove snooze" at bounding box center [980, 102] width 54 height 8
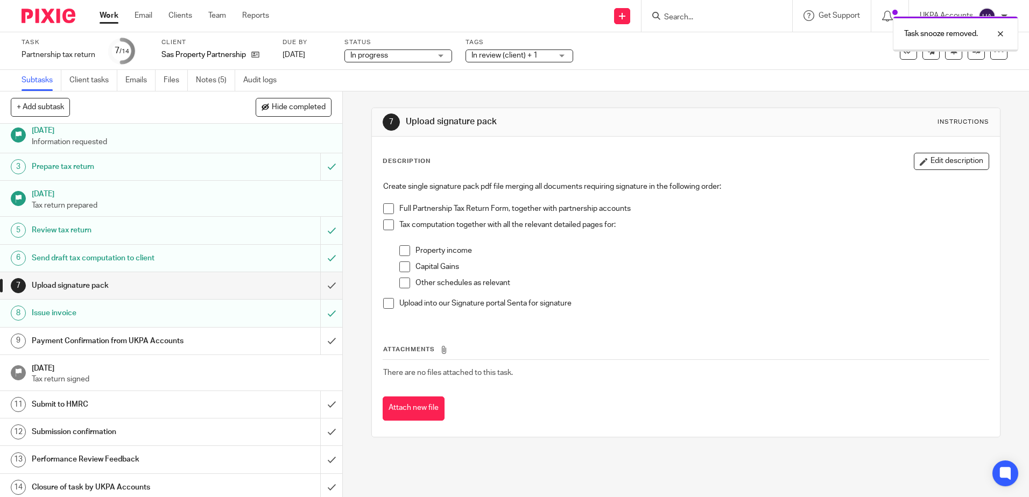
scroll to position [38, 0]
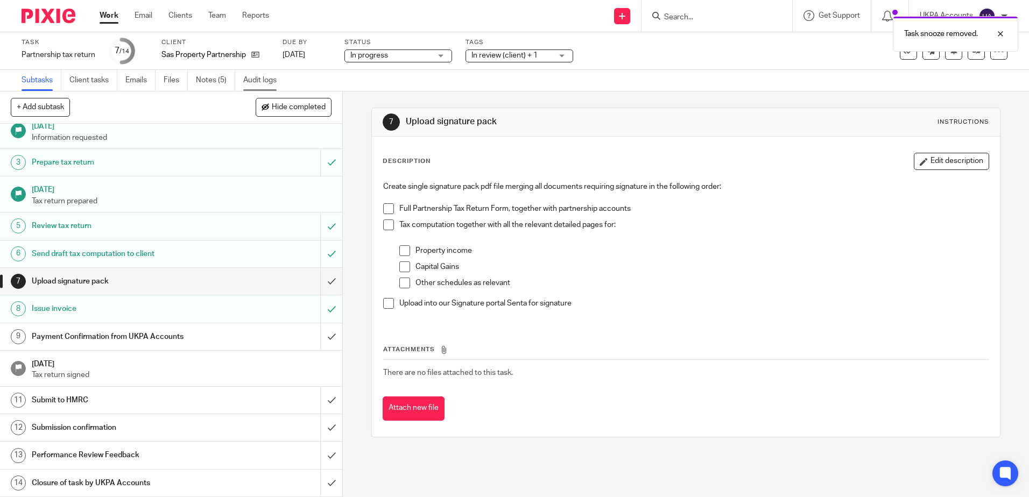
click at [254, 77] on link "Audit logs" at bounding box center [263, 80] width 41 height 21
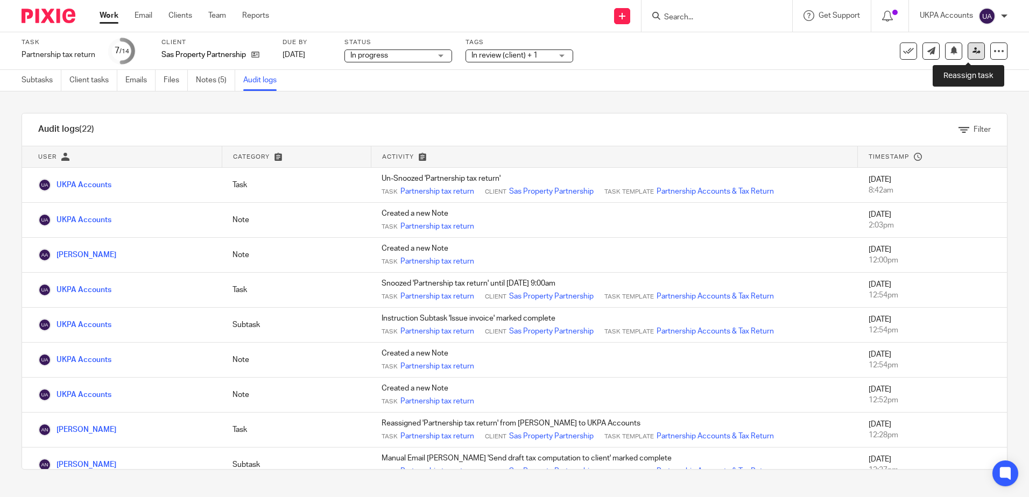
click at [971, 55] on link at bounding box center [975, 51] width 17 height 17
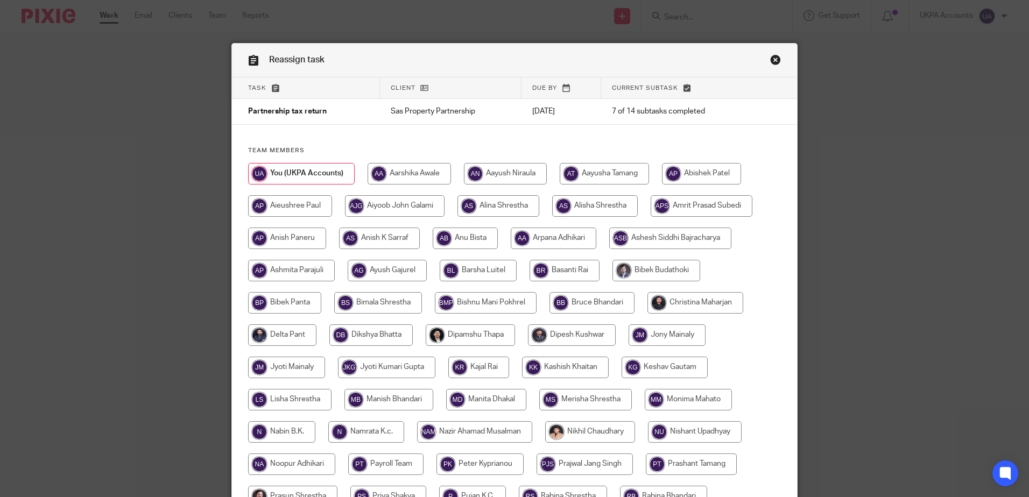
click at [563, 241] on input "radio" at bounding box center [554, 239] width 86 height 22
radio input "true"
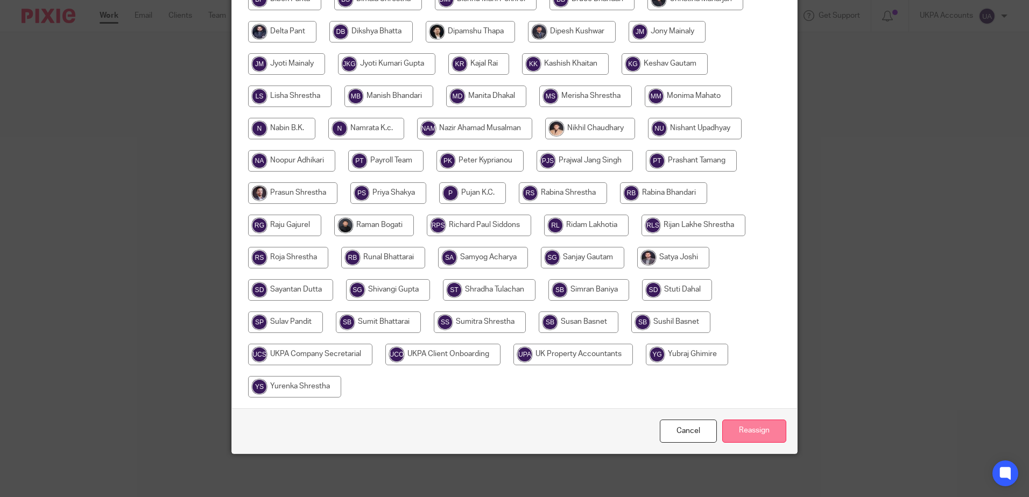
click at [754, 434] on input "Reassign" at bounding box center [754, 431] width 64 height 23
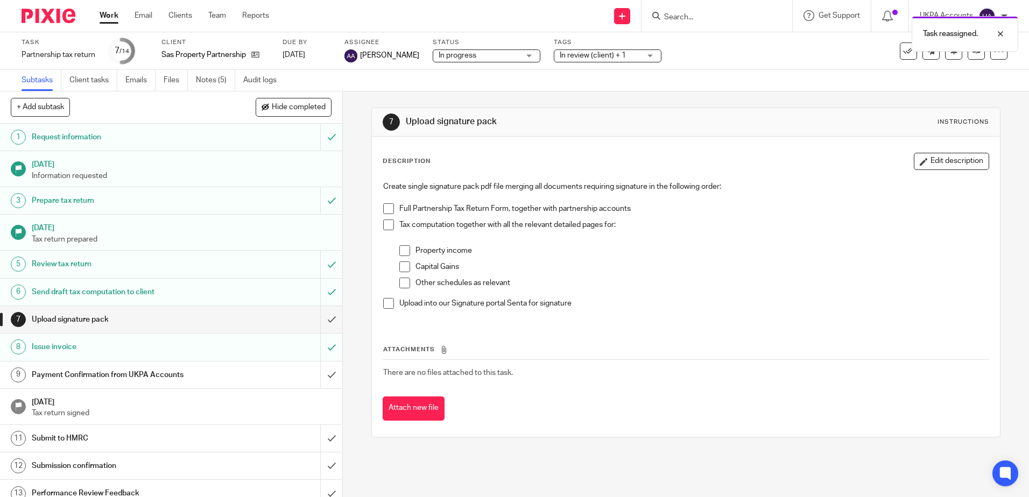
click at [533, 467] on div "7 Upload signature pack Instructions Description Edit description Create single…" at bounding box center [686, 294] width 686 height 406
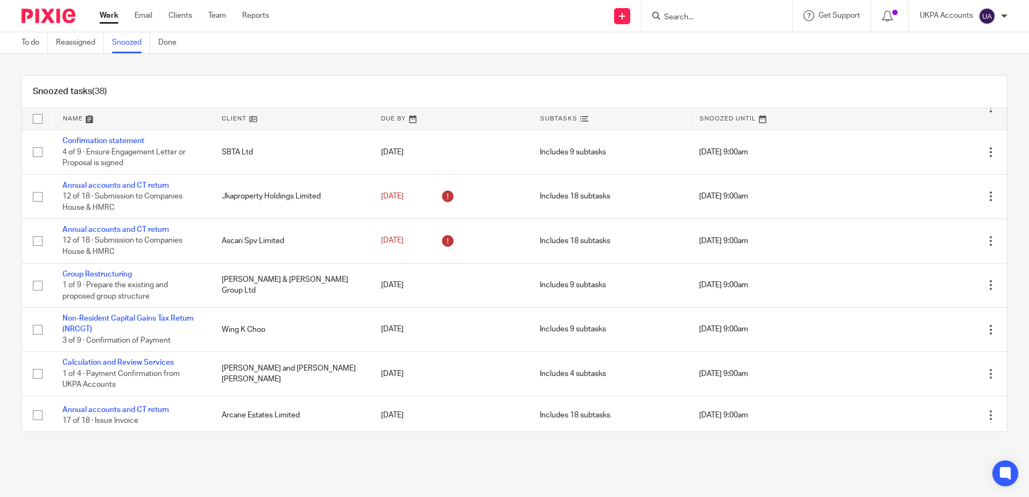
scroll to position [1352, 0]
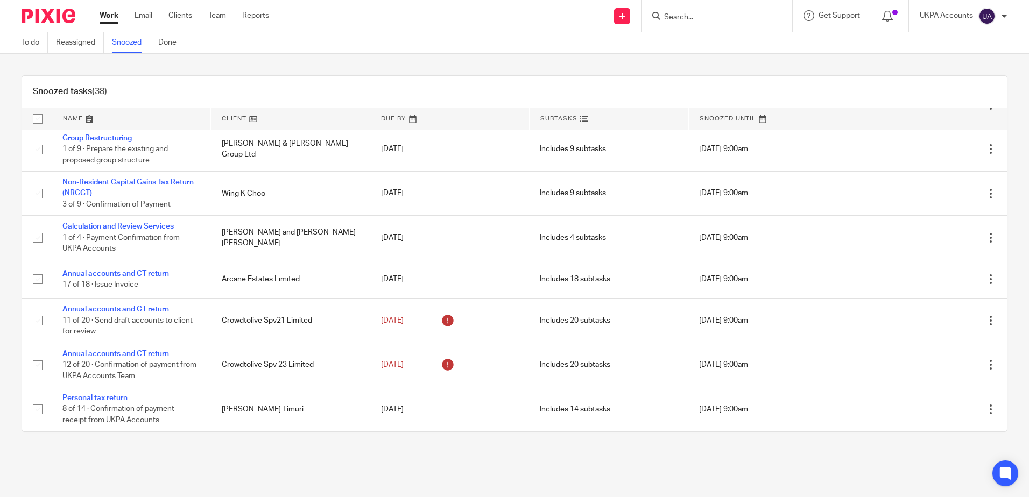
click at [257, 461] on main "To do Reassigned Snoozed Done Snoozed tasks (38) Name Client Due By Subtasks Sn…" at bounding box center [514, 248] width 1029 height 497
click at [211, 434] on div "Snoozed tasks (38) Name Client Due By Subtasks Snoozed Until Annual Update Stat…" at bounding box center [514, 254] width 1029 height 400
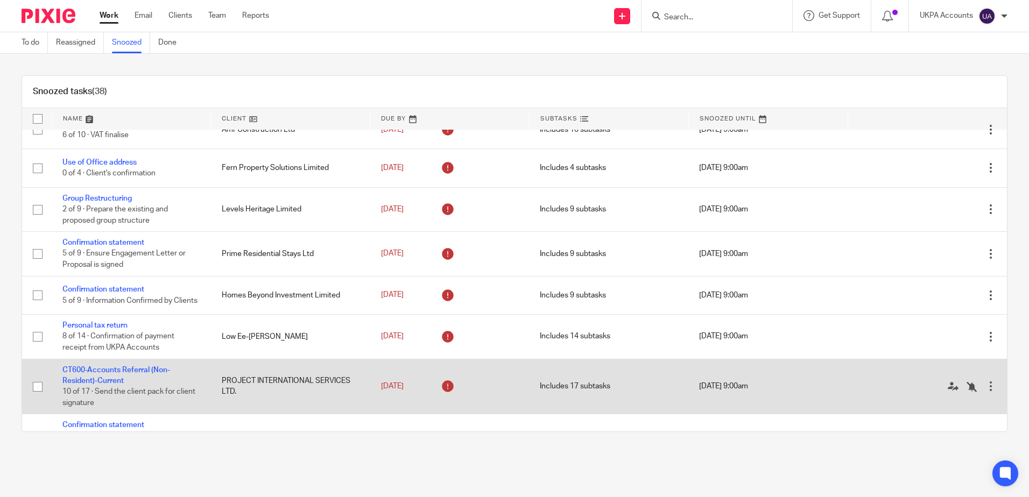
scroll to position [814, 0]
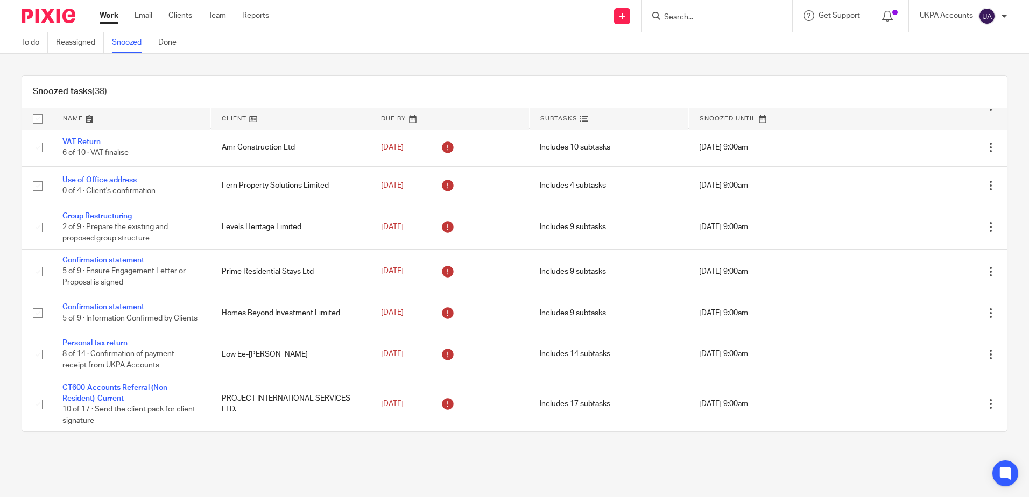
drag, startPoint x: 125, startPoint y: 307, endPoint x: 322, endPoint y: 437, distance: 236.1
click at [347, 470] on main "To do Reassigned Snoozed Done Snoozed tasks (38) Name Client Due By Subtasks Sn…" at bounding box center [514, 248] width 1029 height 497
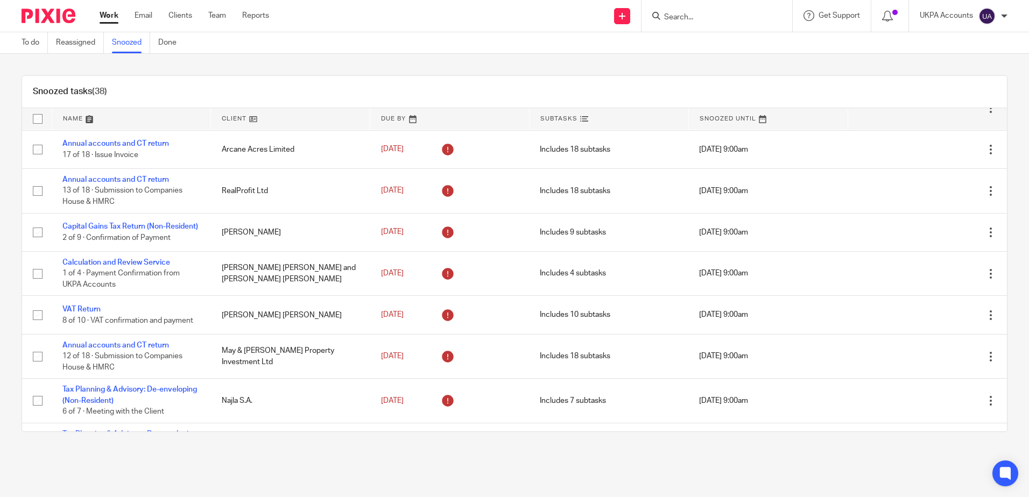
scroll to position [0, 0]
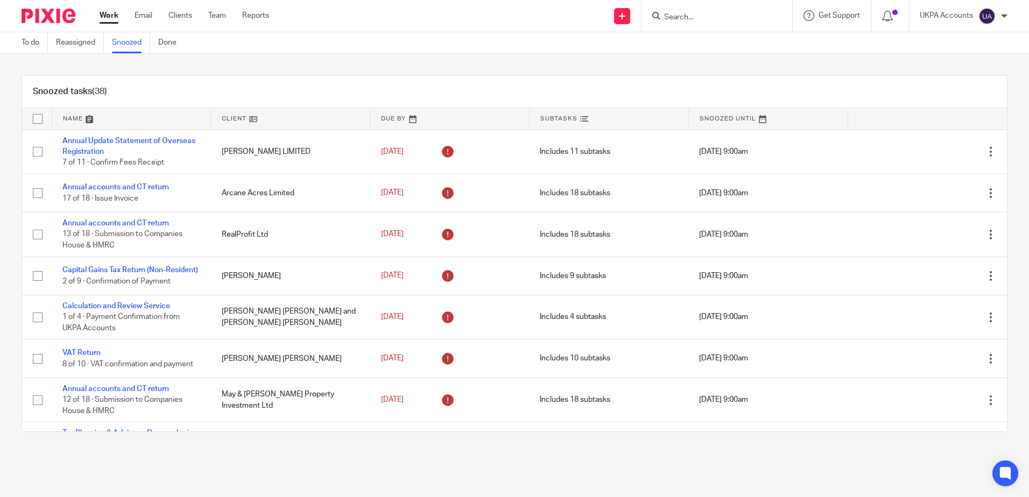
drag, startPoint x: 455, startPoint y: 477, endPoint x: 482, endPoint y: 465, distance: 29.9
click at [456, 475] on main "To do Reassigned Snoozed Done Snoozed tasks (38) Name Client Due By Subtasks Sn…" at bounding box center [514, 248] width 1029 height 497
drag, startPoint x: 715, startPoint y: 463, endPoint x: 746, endPoint y: 9, distance: 455.2
click at [715, 462] on main "To do Reassigned Snoozed Done Snoozed tasks (38) Name Client Due By Subtasks Sn…" at bounding box center [514, 248] width 1029 height 497
drag, startPoint x: 607, startPoint y: 451, endPoint x: 607, endPoint y: 440, distance: 11.3
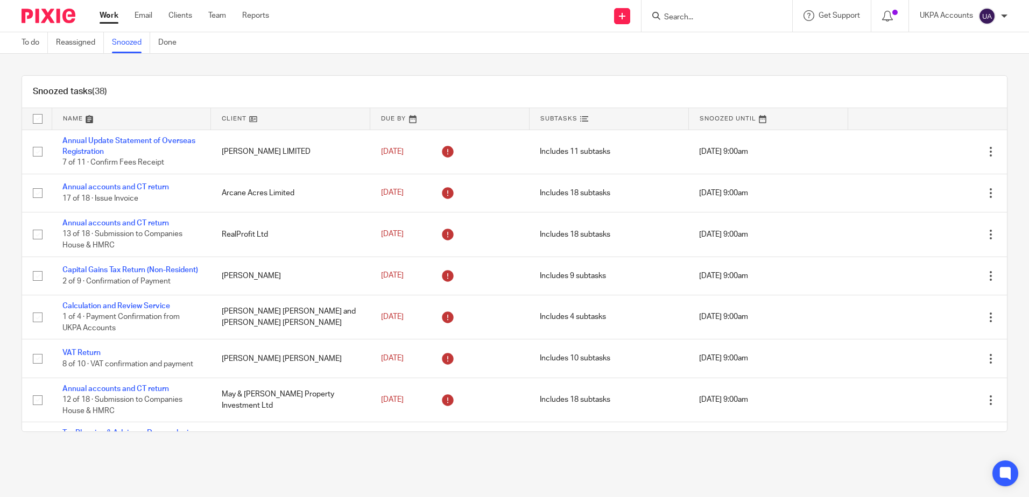
click at [607, 450] on div "Snoozed tasks (38) Name Client Due By Subtasks Snoozed Until Annual Update Stat…" at bounding box center [514, 254] width 1029 height 400
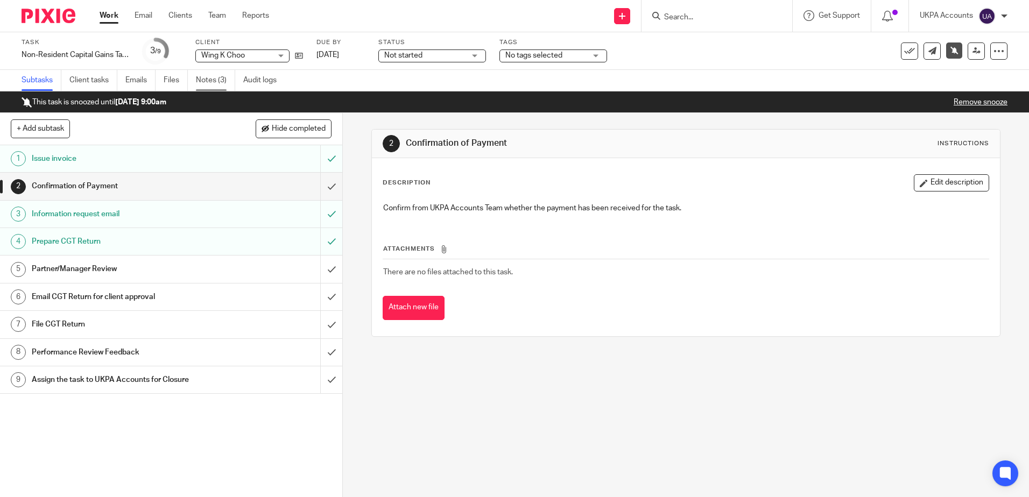
click at [206, 75] on link "Notes (3)" at bounding box center [215, 80] width 39 height 21
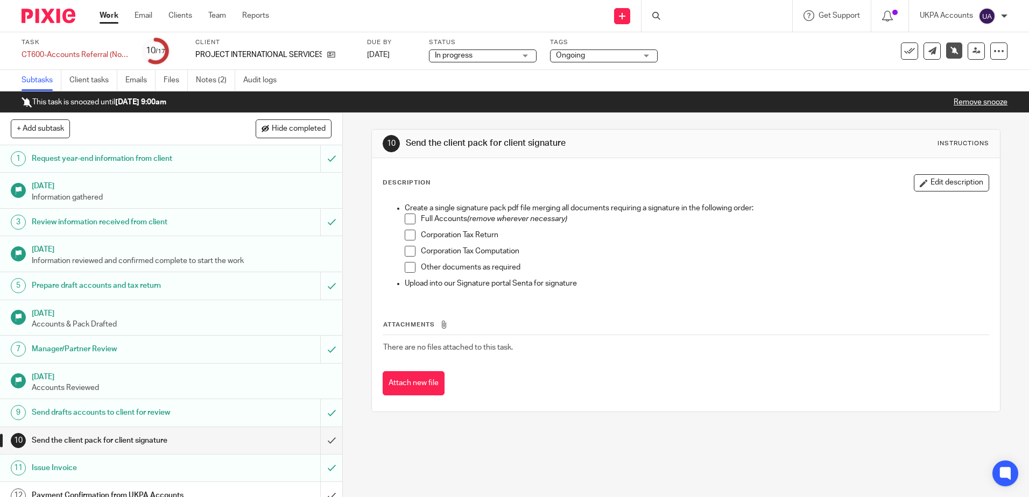
drag, startPoint x: 0, startPoint y: 0, endPoint x: 109, endPoint y: 386, distance: 401.3
click at [475, 452] on div "10 Send the client pack for client signature Instructions Description Edit desc…" at bounding box center [686, 305] width 686 height 384
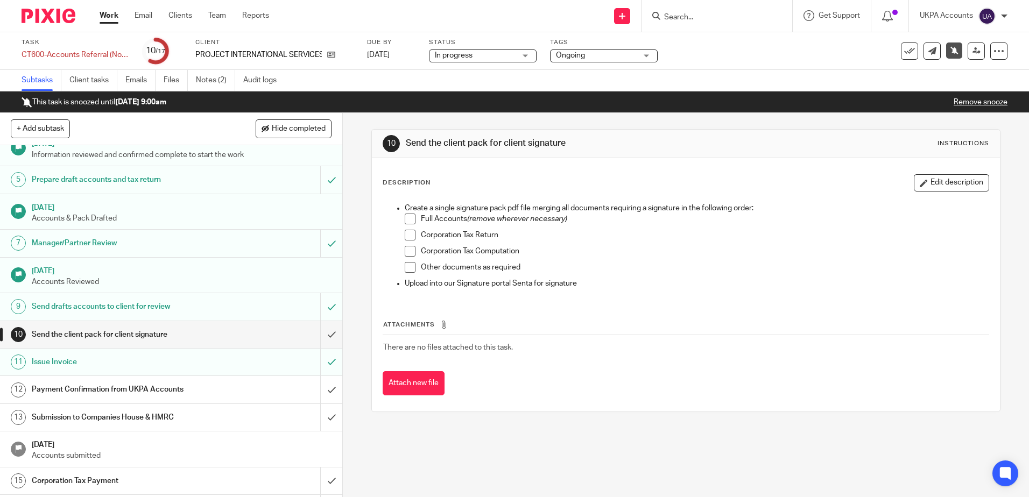
scroll to position [159, 0]
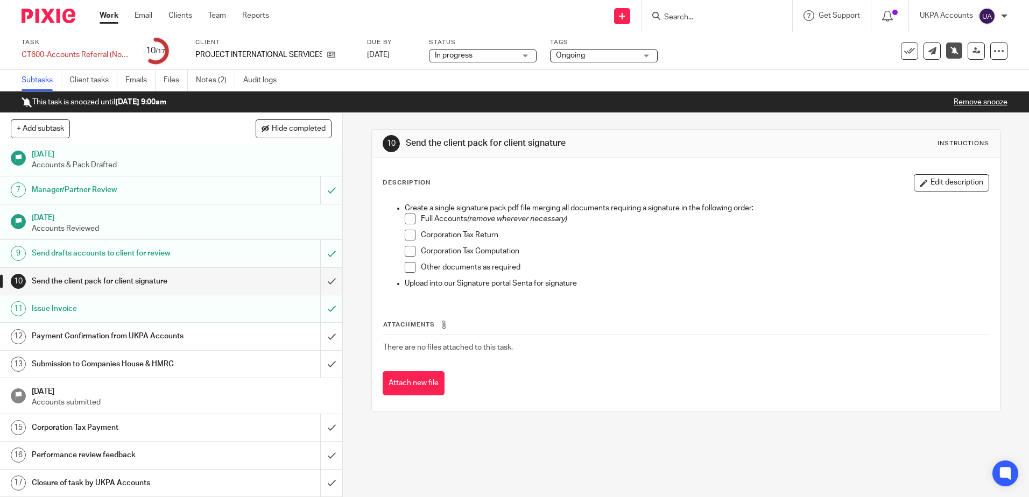
click at [210, 69] on div "Task CT600-Accounts Referral (Non-Resident)-Current Save CT600-Accounts Referra…" at bounding box center [514, 51] width 1029 height 38
drag, startPoint x: 211, startPoint y: 82, endPoint x: 429, endPoint y: 217, distance: 256.6
click at [211, 82] on link "Notes (2)" at bounding box center [215, 80] width 39 height 21
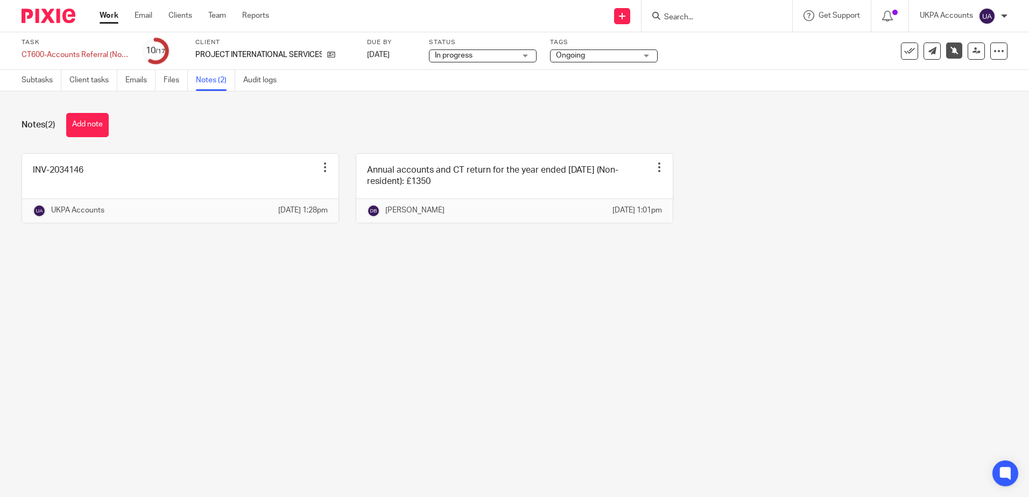
click at [345, 431] on main "Task CT600-Accounts Referral (Non-Resident)-Current Save CT600-Accounts Referra…" at bounding box center [514, 248] width 1029 height 497
click at [541, 414] on main "Task CT600-Accounts Referral (Non-Resident)-Current Save CT600-Accounts Referra…" at bounding box center [514, 248] width 1029 height 497
click at [619, 391] on main "Task CT600-Accounts Referral (Non-Resident)-Current Save CT600-Accounts Referra…" at bounding box center [514, 248] width 1029 height 497
click at [306, 394] on main "Task CT600-Accounts Referral (Non-Resident)-Current Save CT600-Accounts Referra…" at bounding box center [514, 248] width 1029 height 497
click at [131, 357] on main "Task CT600-Accounts Referral (Non-Resident)-Current Save CT600-Accounts Referra…" at bounding box center [514, 248] width 1029 height 497
